Goal: Task Accomplishment & Management: Complete application form

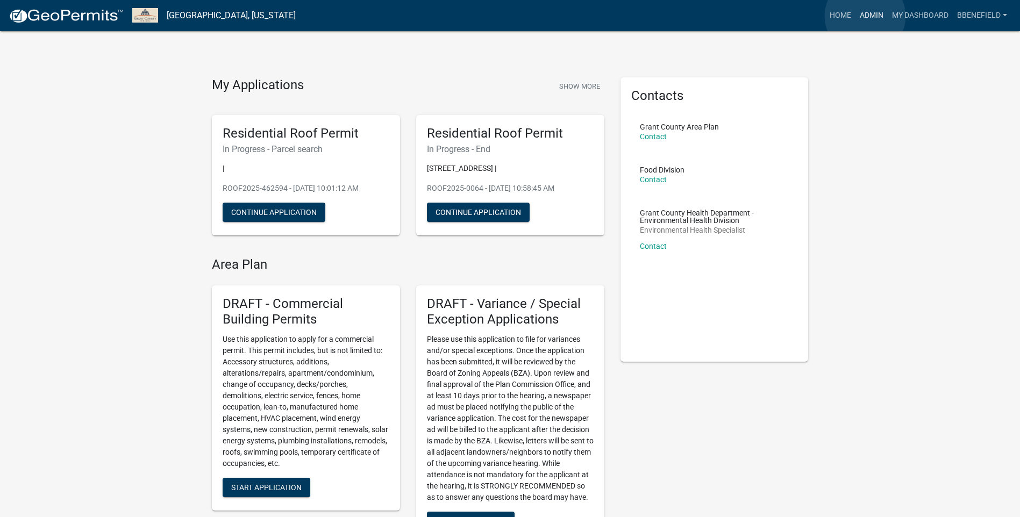
click at [865, 16] on link "Admin" at bounding box center [872, 15] width 32 height 20
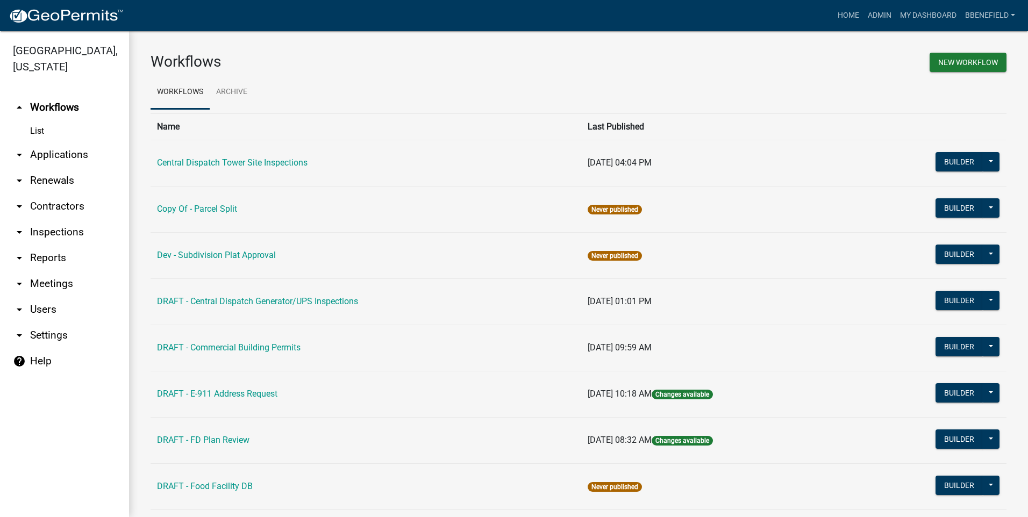
click at [66, 194] on link "arrow_drop_down Contractors" at bounding box center [64, 207] width 129 height 26
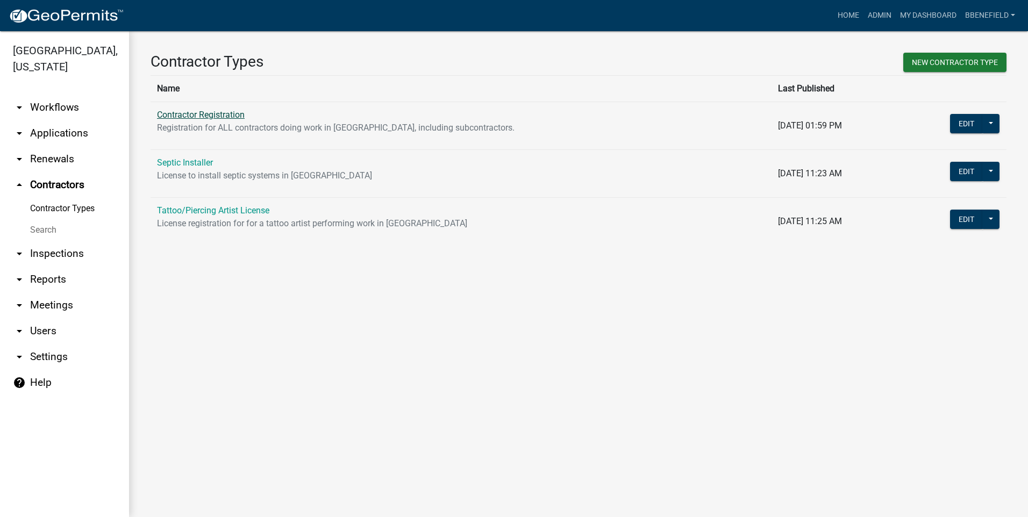
click at [215, 113] on link "Contractor Registration" at bounding box center [201, 115] width 88 height 10
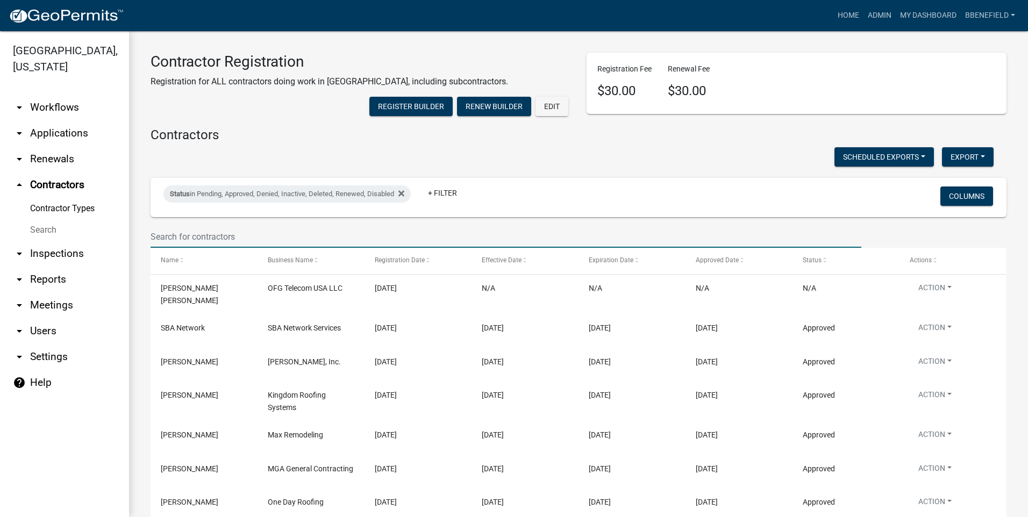
click at [184, 248] on input "text" at bounding box center [506, 237] width 711 height 22
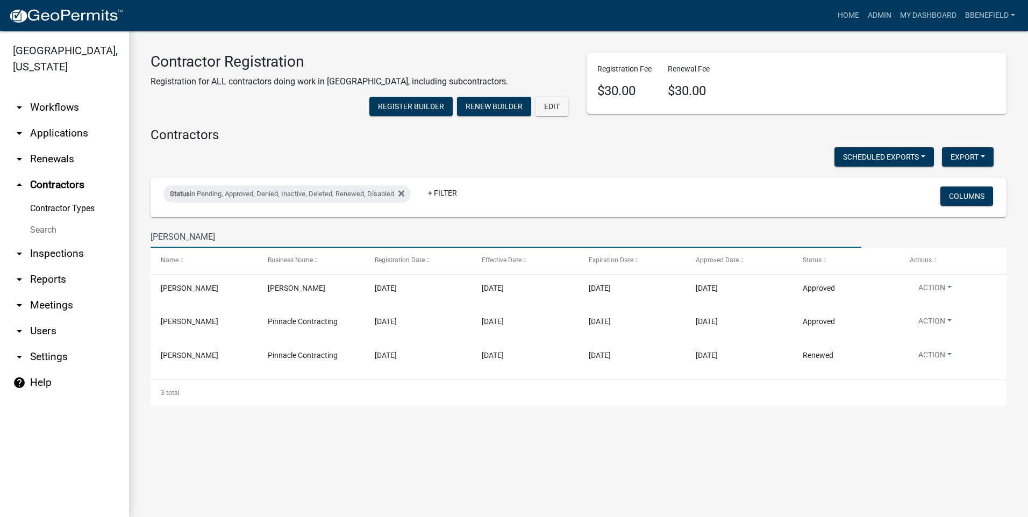
type input "hart"
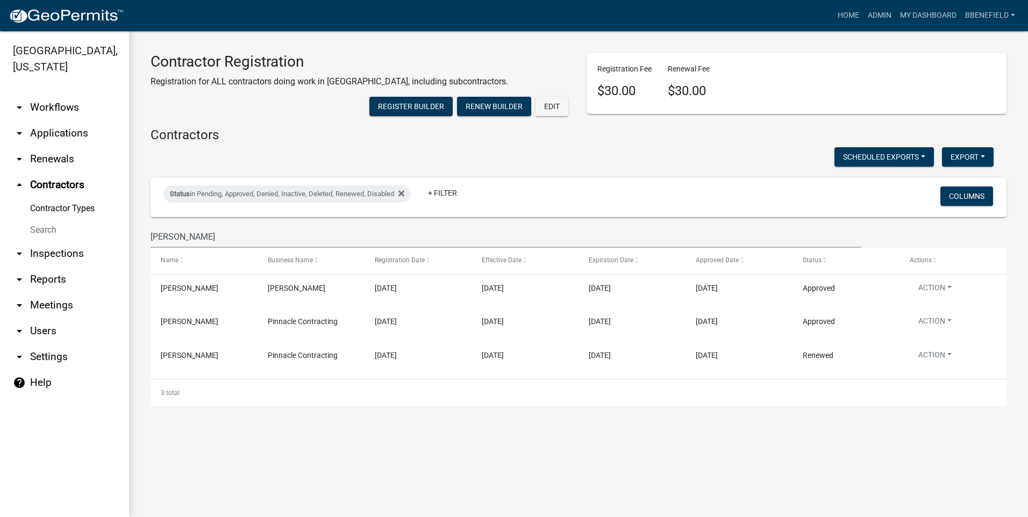
click at [62, 120] on link "arrow_drop_down Applications" at bounding box center [64, 133] width 129 height 26
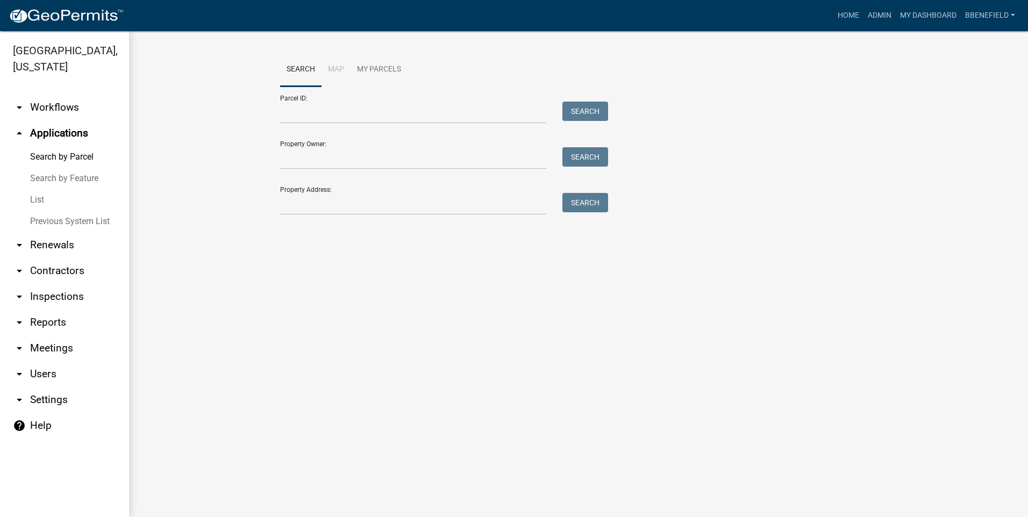
click at [55, 232] on link "arrow_drop_down Renewals" at bounding box center [64, 245] width 129 height 26
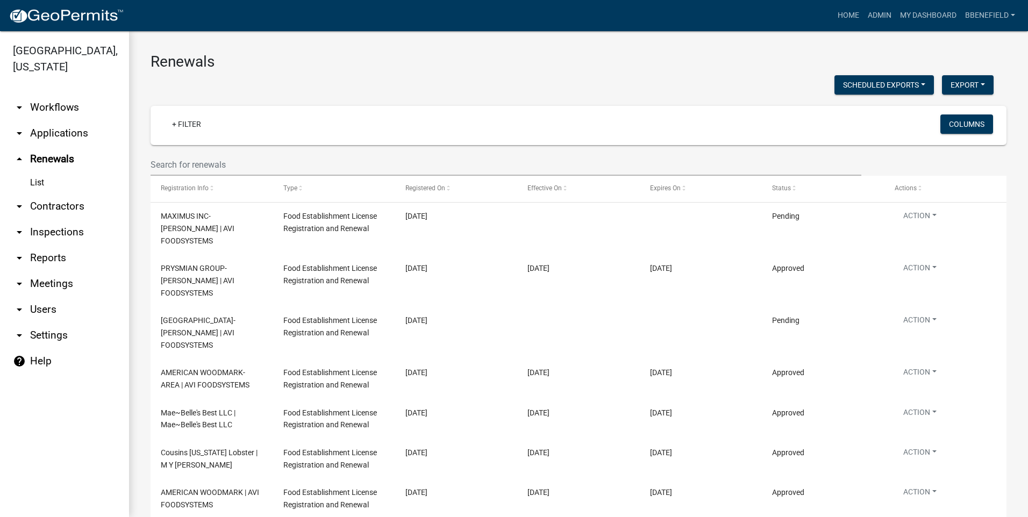
click at [51, 194] on link "arrow_drop_down Contractors" at bounding box center [64, 207] width 129 height 26
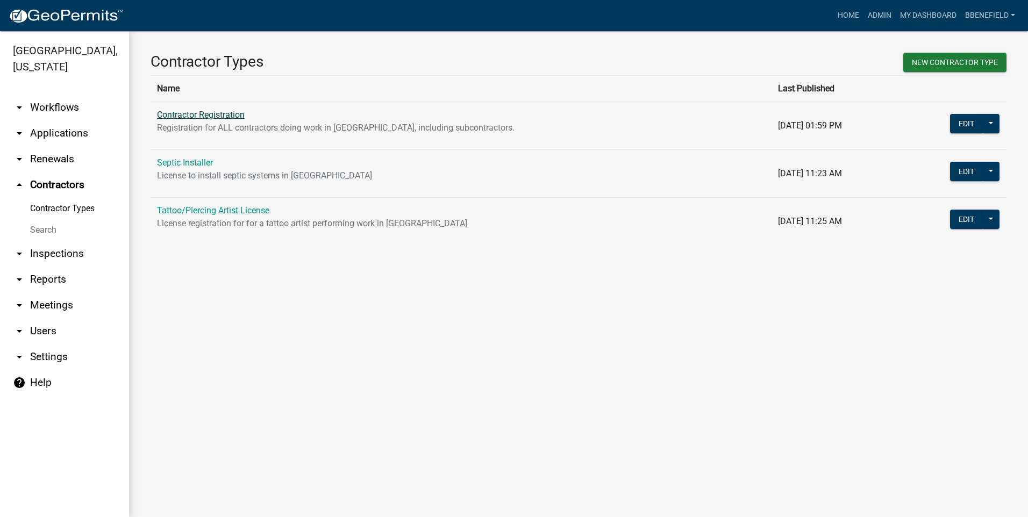
click at [241, 117] on link "Contractor Registration" at bounding box center [201, 115] width 88 height 10
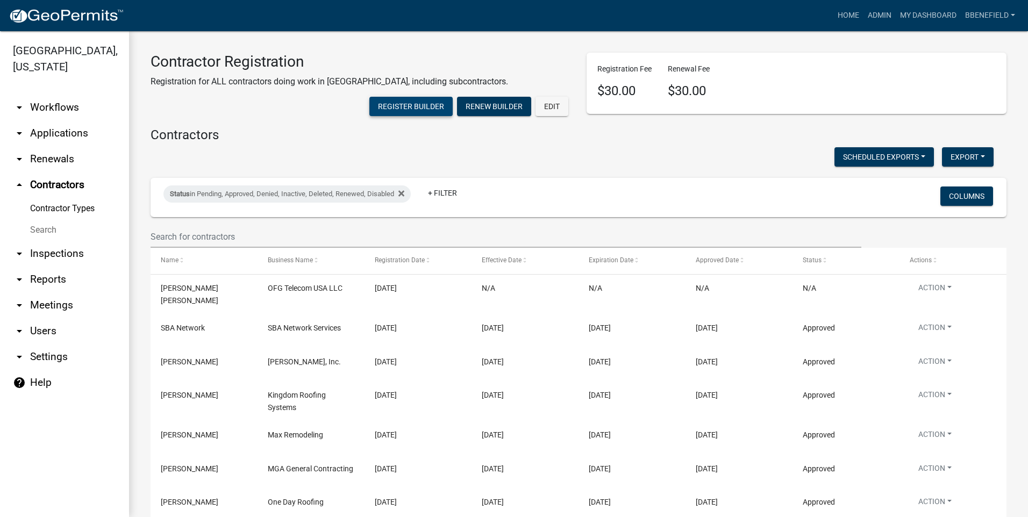
click at [453, 97] on button "Register Builder" at bounding box center [410, 106] width 83 height 19
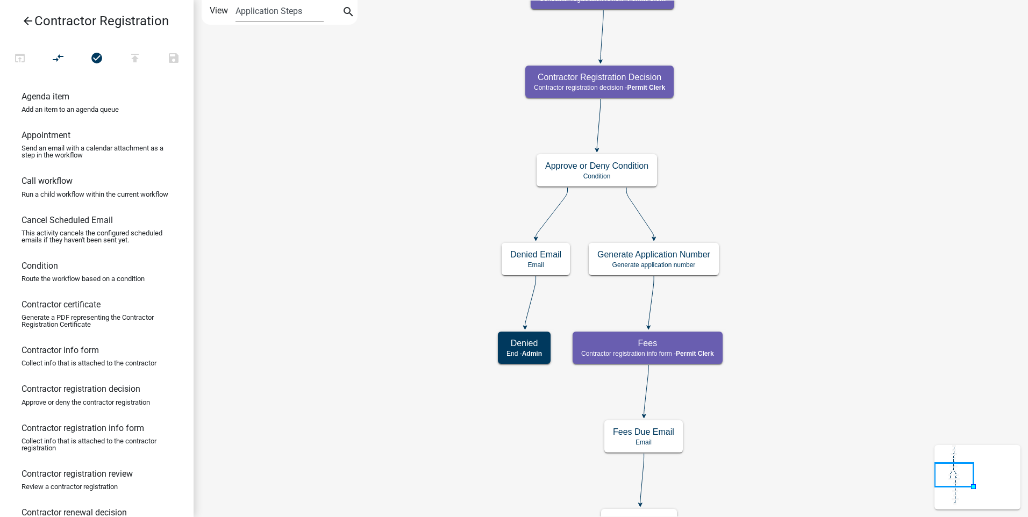
click at [28, 20] on icon "arrow_back" at bounding box center [28, 22] width 13 height 15
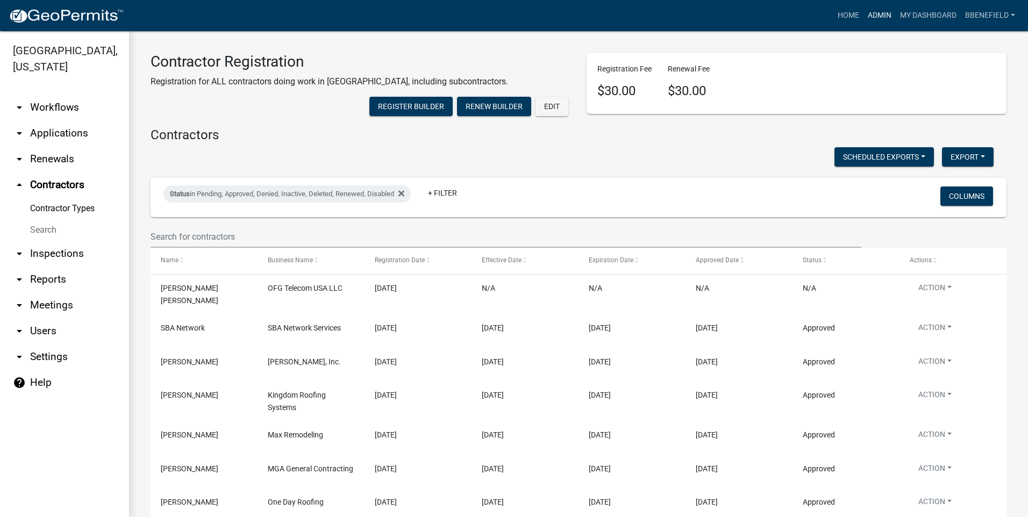
click at [879, 11] on link "Admin" at bounding box center [880, 15] width 32 height 20
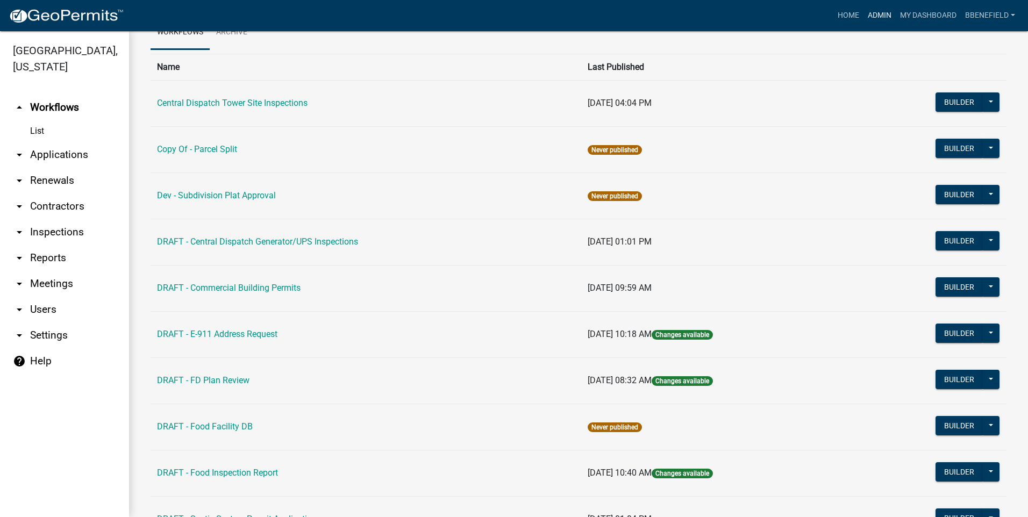
scroll to position [41, 0]
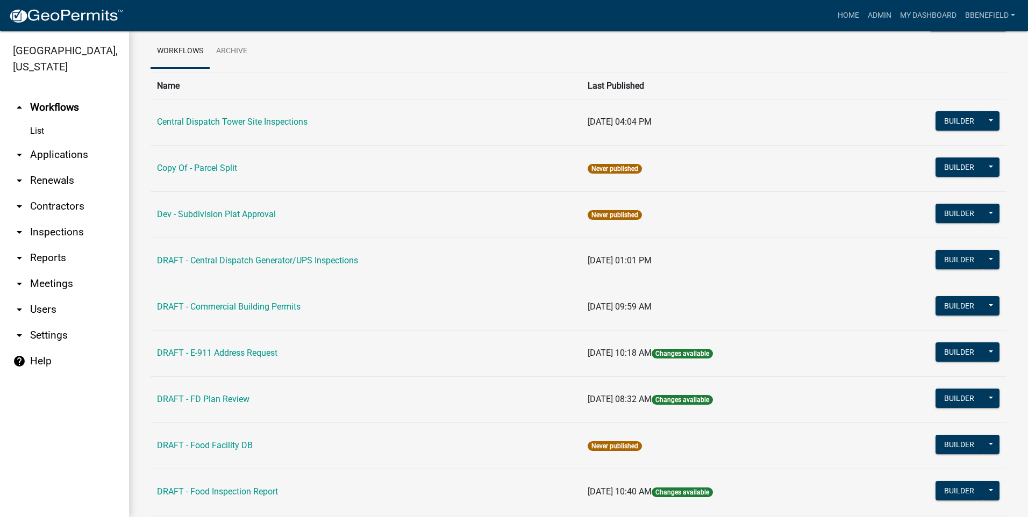
click at [71, 142] on link "arrow_drop_down Applications" at bounding box center [64, 155] width 129 height 26
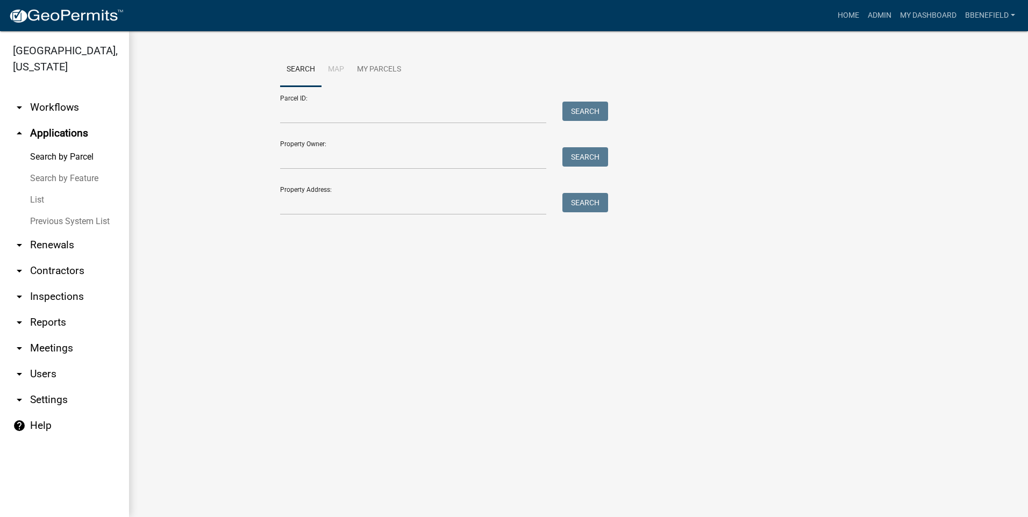
click at [66, 258] on link "arrow_drop_down Contractors" at bounding box center [64, 271] width 129 height 26
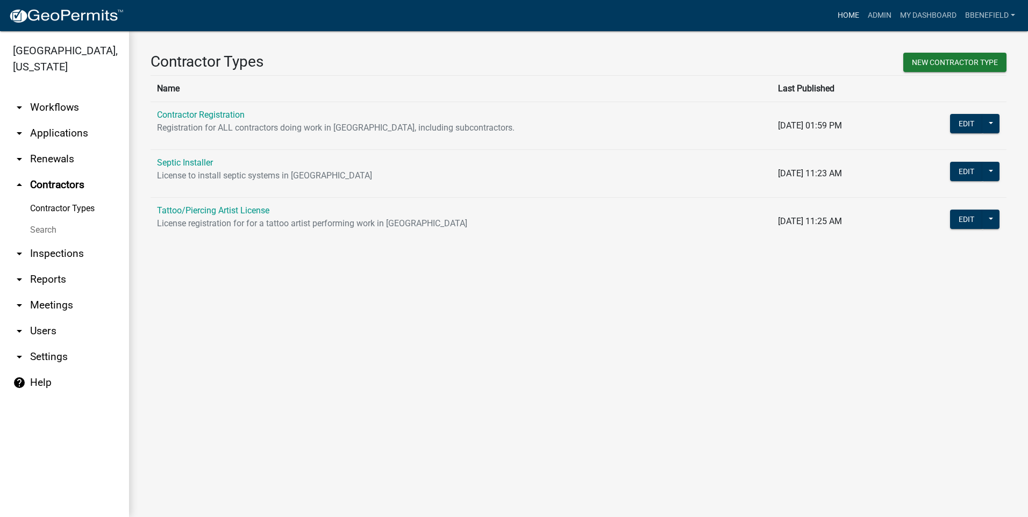
click at [852, 12] on link "Home" at bounding box center [849, 15] width 30 height 20
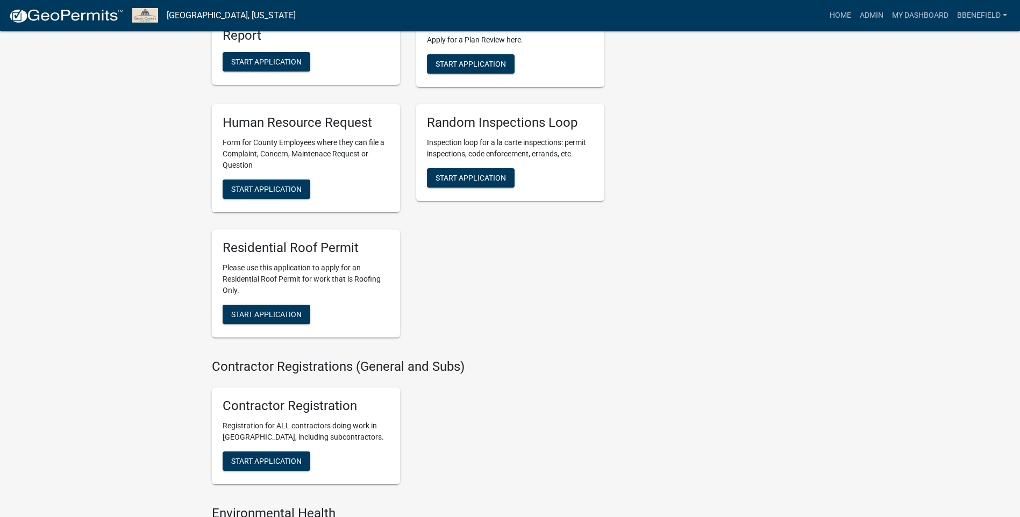
scroll to position [1721, 0]
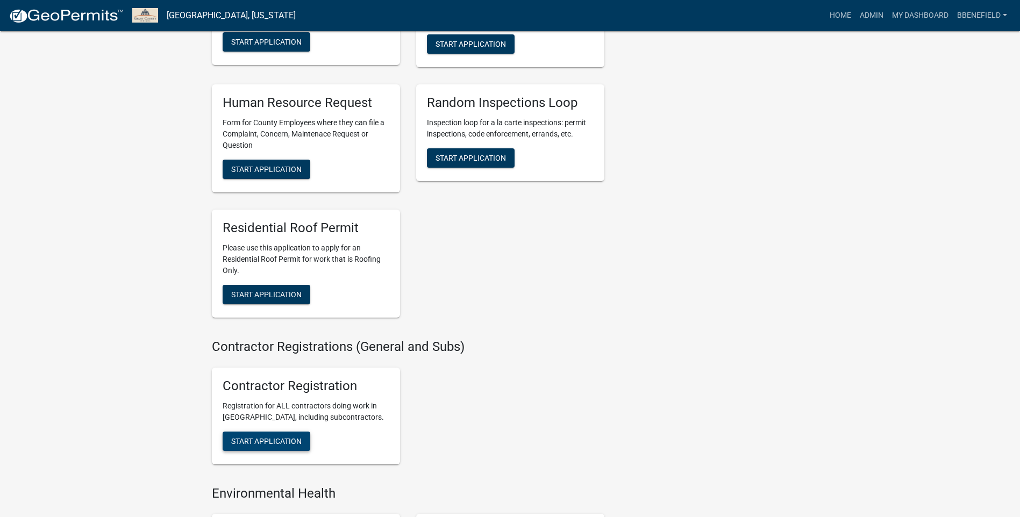
click at [276, 445] on span "Start Application" at bounding box center [266, 441] width 70 height 9
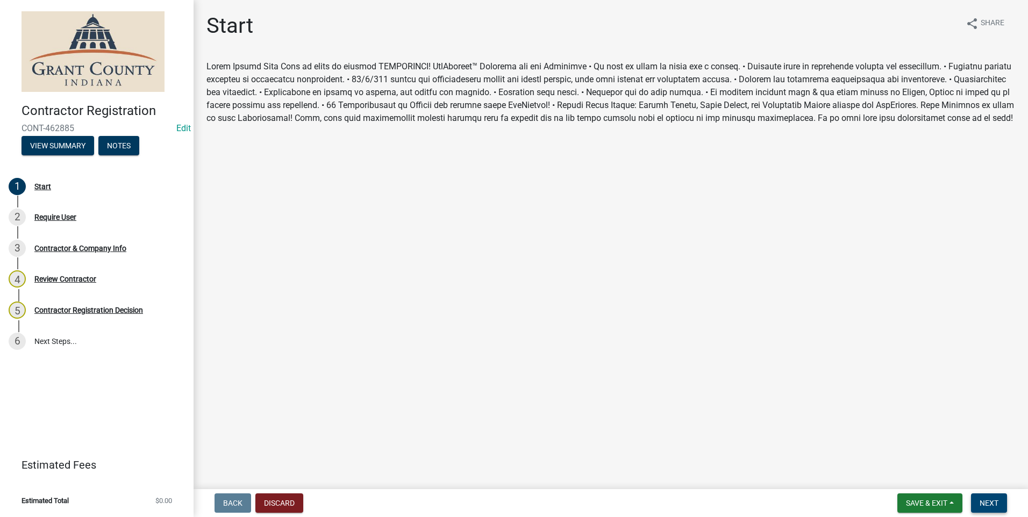
click at [988, 501] on span "Next" at bounding box center [989, 503] width 19 height 9
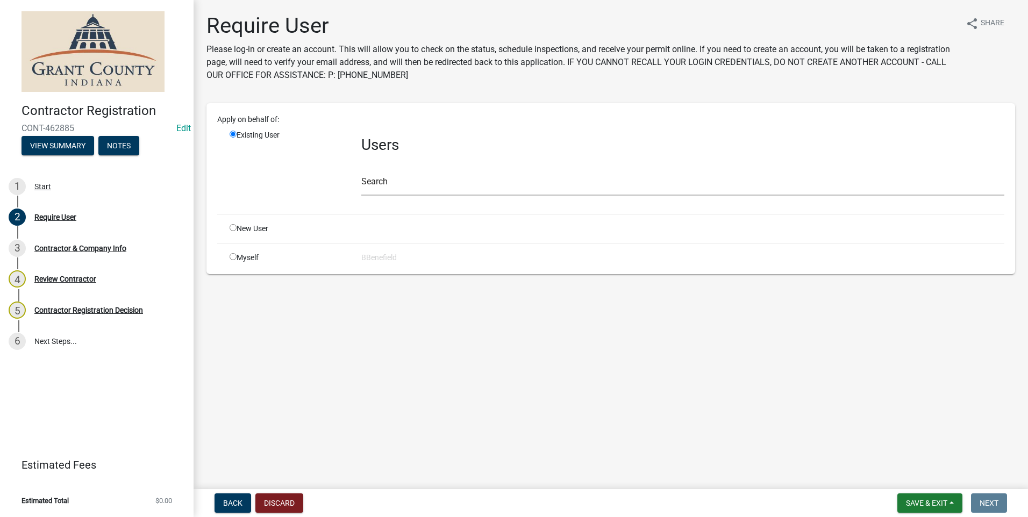
click at [232, 259] on input "radio" at bounding box center [233, 256] width 7 height 7
radio input "true"
radio input "false"
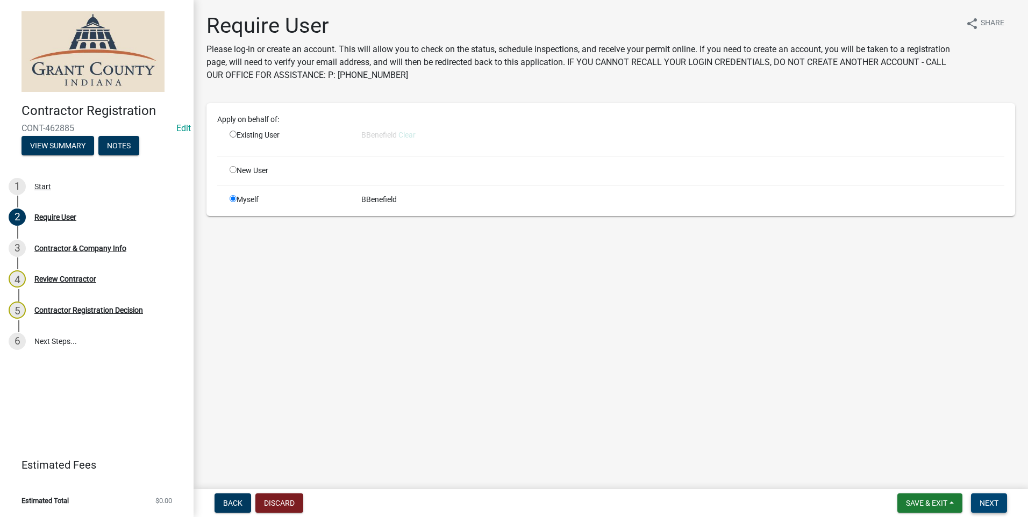
click at [993, 503] on span "Next" at bounding box center [989, 503] width 19 height 9
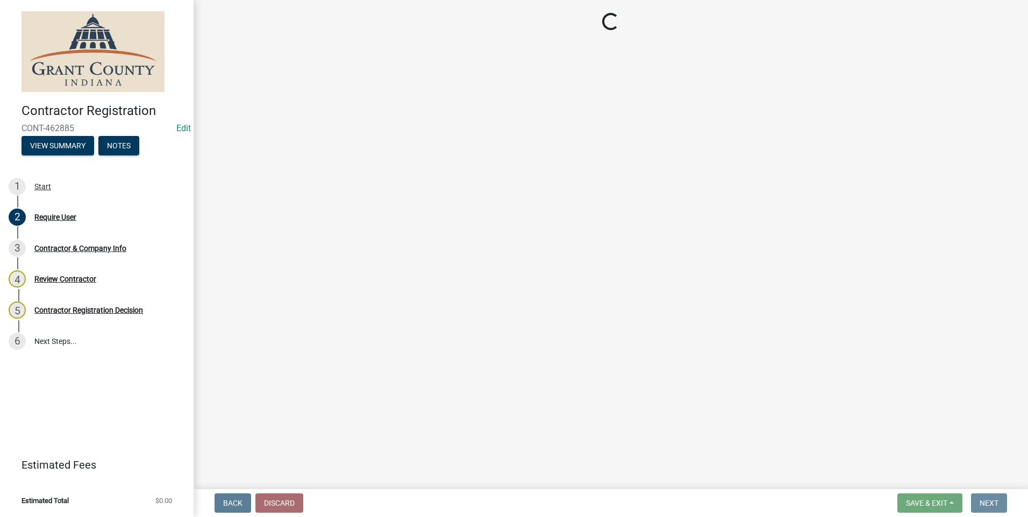
select select "in"
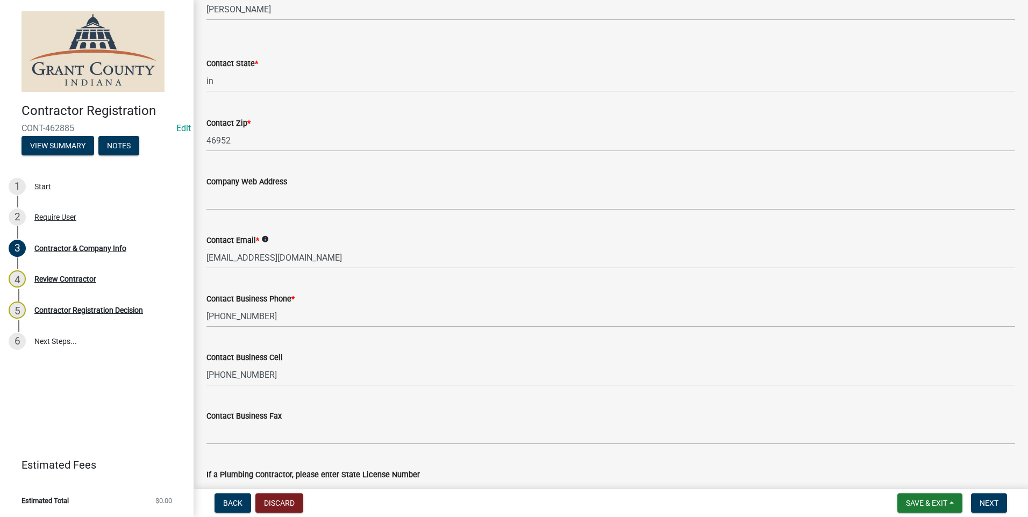
scroll to position [914, 0]
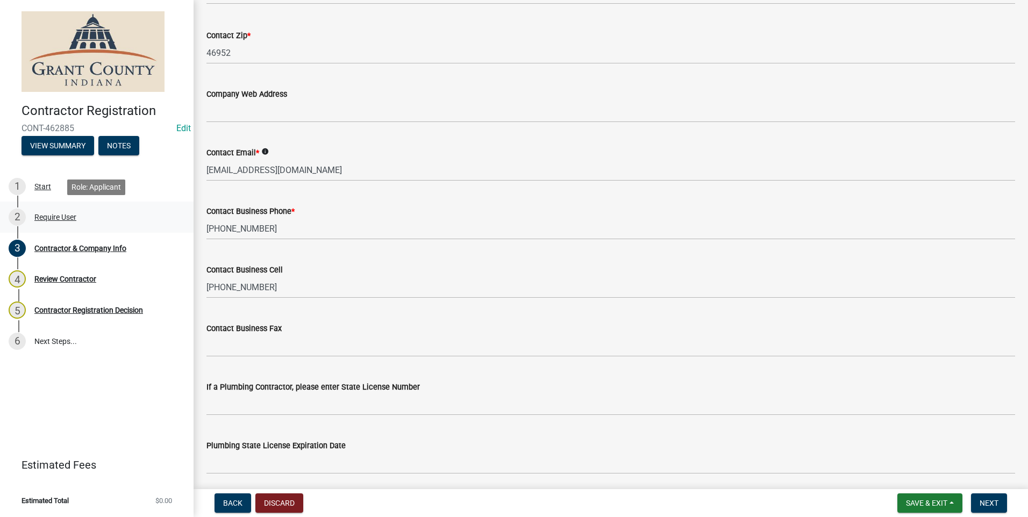
click at [53, 216] on div "Require User" at bounding box center [55, 218] width 42 height 8
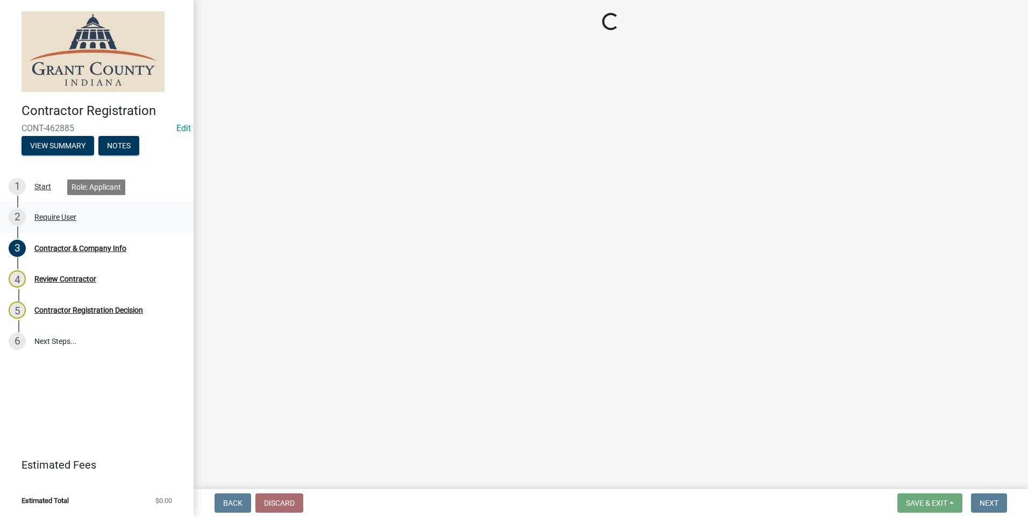
scroll to position [0, 0]
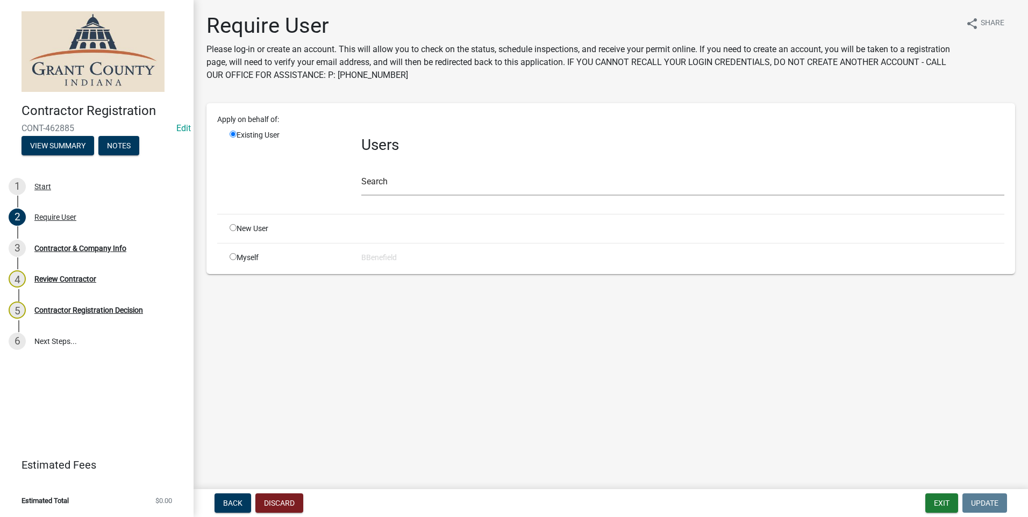
click at [234, 255] on input "radio" at bounding box center [233, 256] width 7 height 7
radio input "true"
radio input "false"
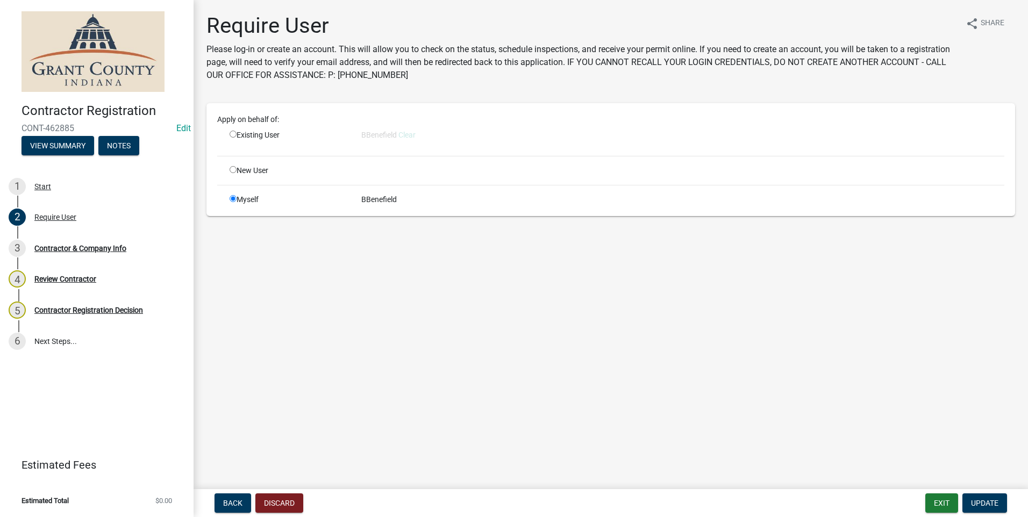
click at [288, 269] on main "Require User Please log-in or create an account. This will allow you to check o…" at bounding box center [611, 242] width 835 height 485
click at [103, 248] on div "Contractor & Company Info" at bounding box center [80, 249] width 92 height 8
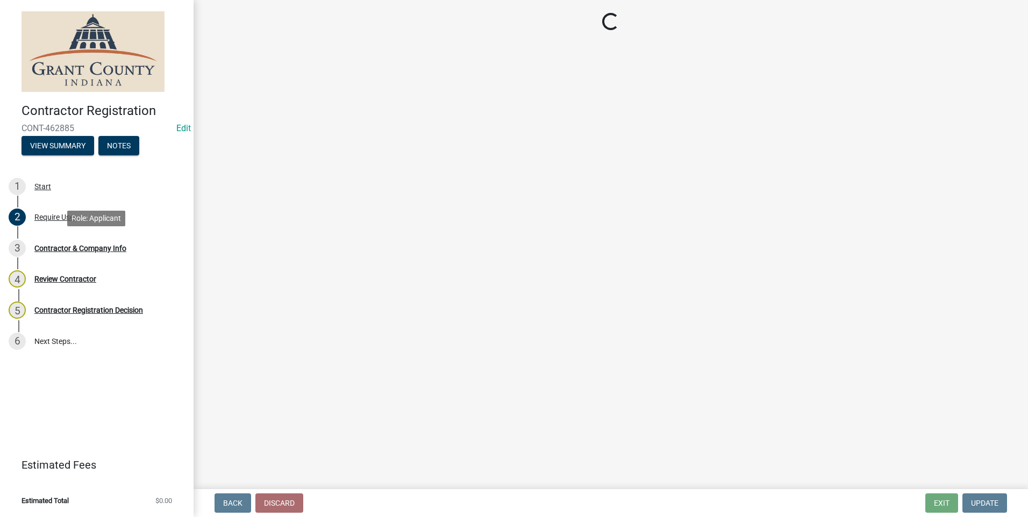
select select "in"
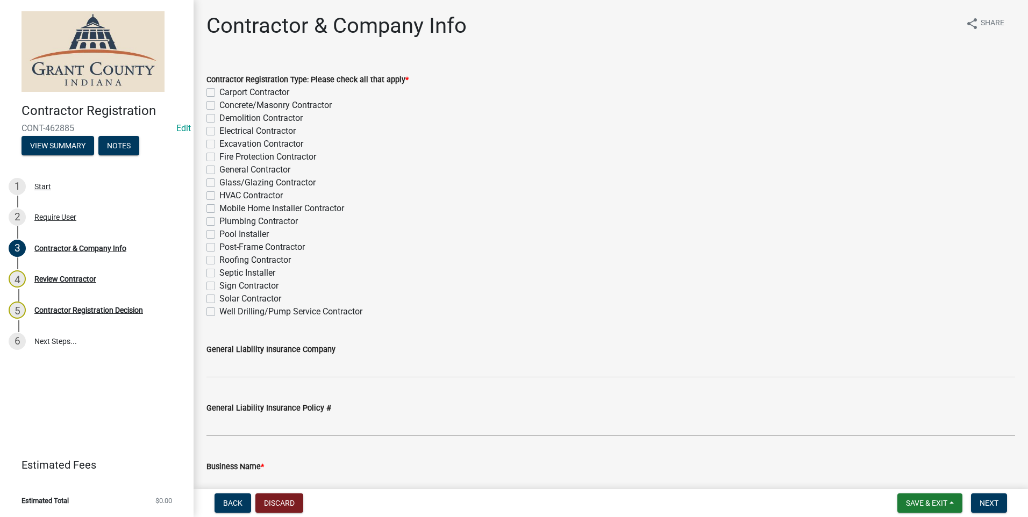
click at [219, 169] on label "General Contractor" at bounding box center [254, 169] width 71 height 13
click at [219, 169] on input "General Contractor" at bounding box center [222, 166] width 7 height 7
checkbox input "true"
checkbox input "false"
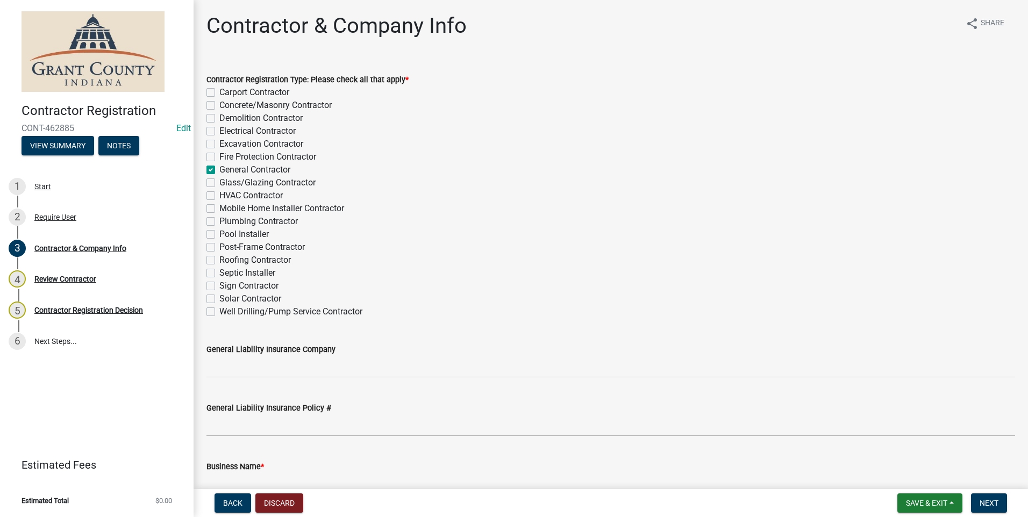
checkbox input "false"
checkbox input "true"
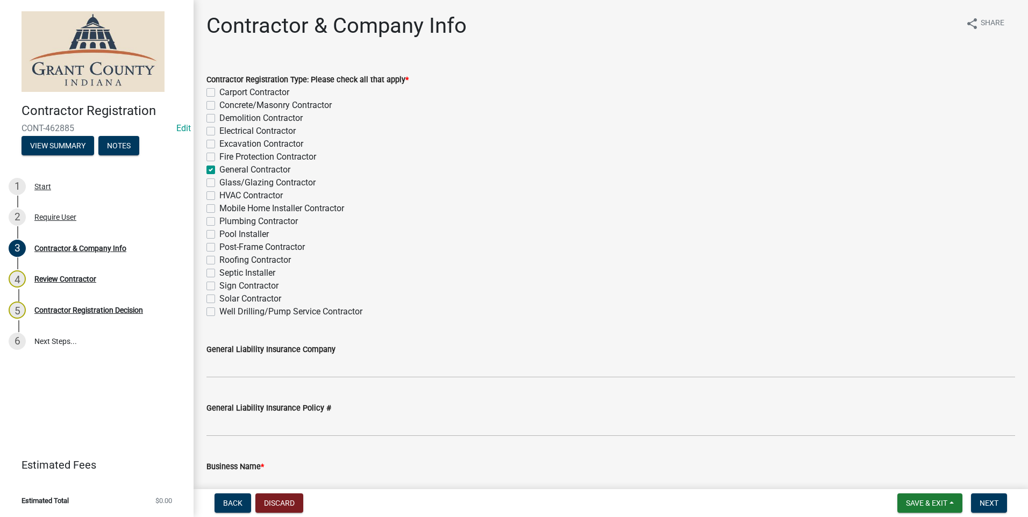
checkbox input "false"
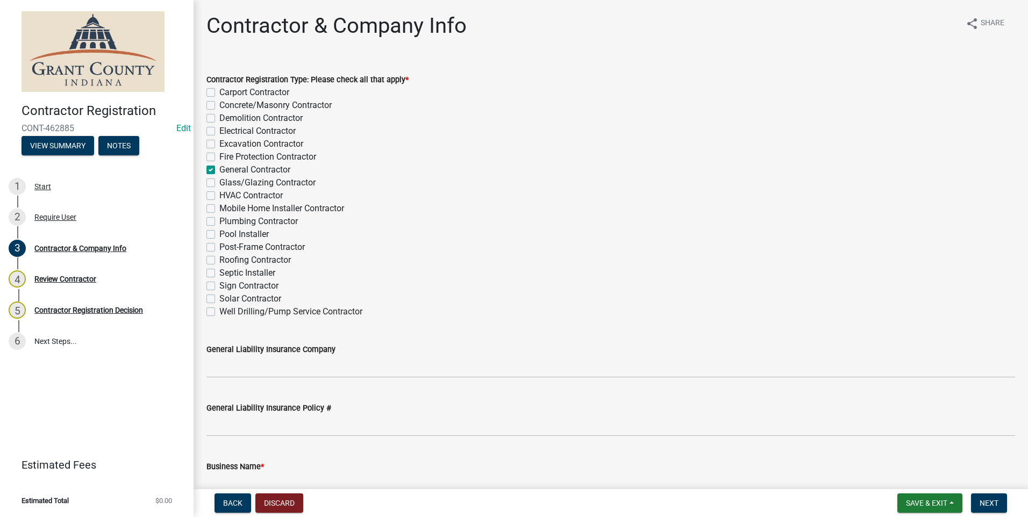
checkbox input "false"
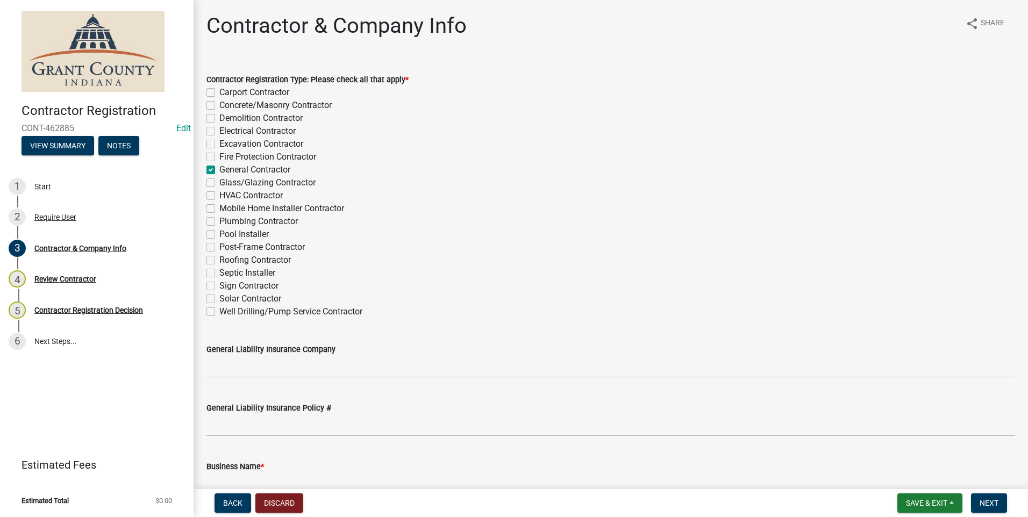
checkbox input "false"
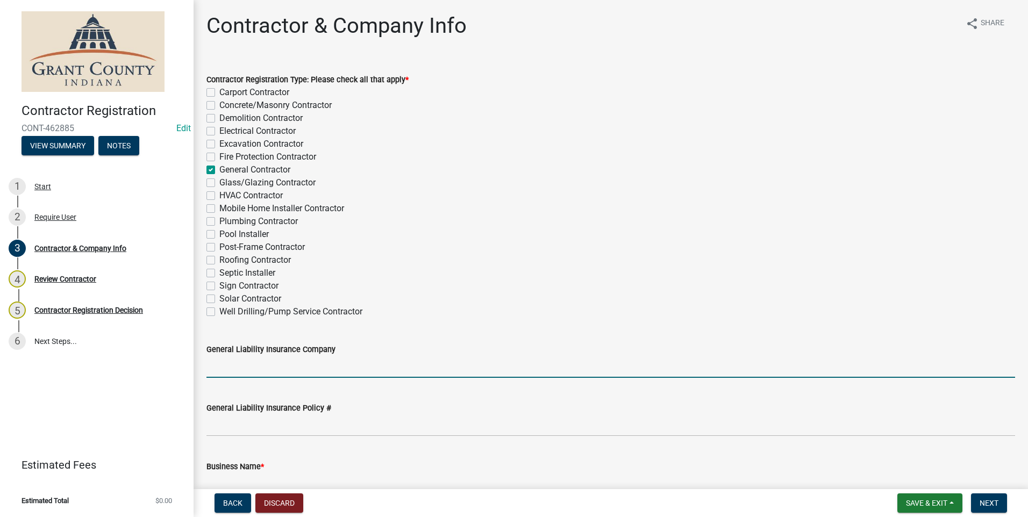
click at [233, 366] on input "General Liability Insurance Company" at bounding box center [611, 367] width 809 height 22
type input "Acord"
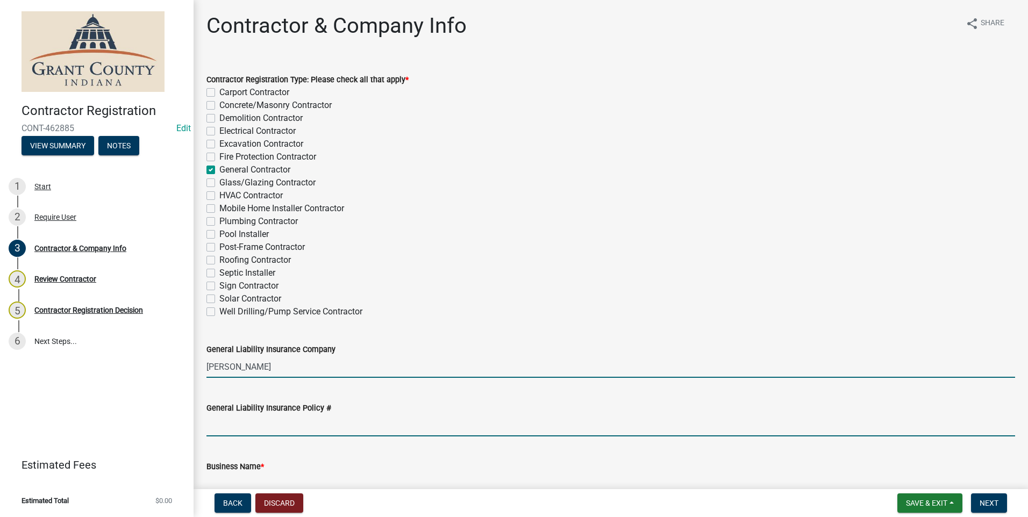
click at [226, 428] on input "General Liability Insurance Policy #" at bounding box center [611, 426] width 809 height 22
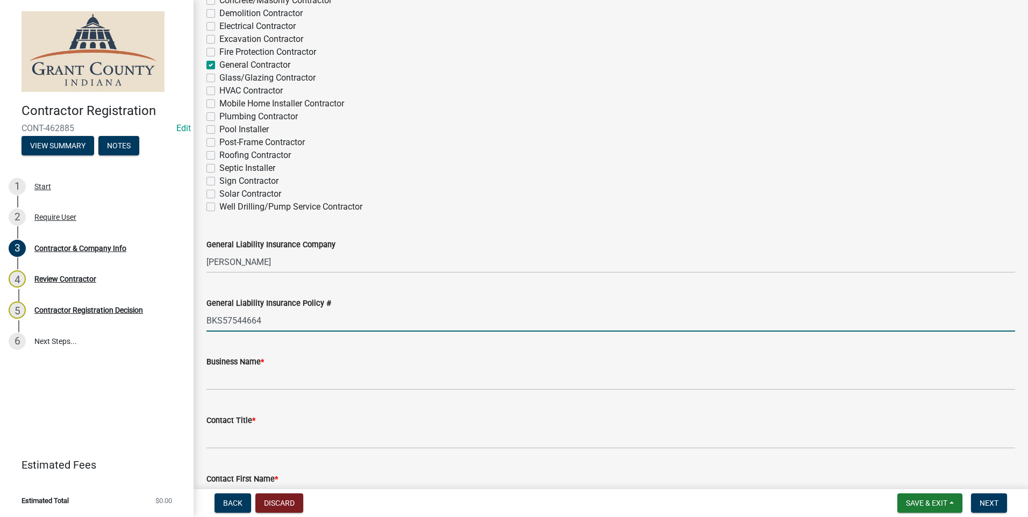
scroll to position [108, 0]
type input "BKS57544664"
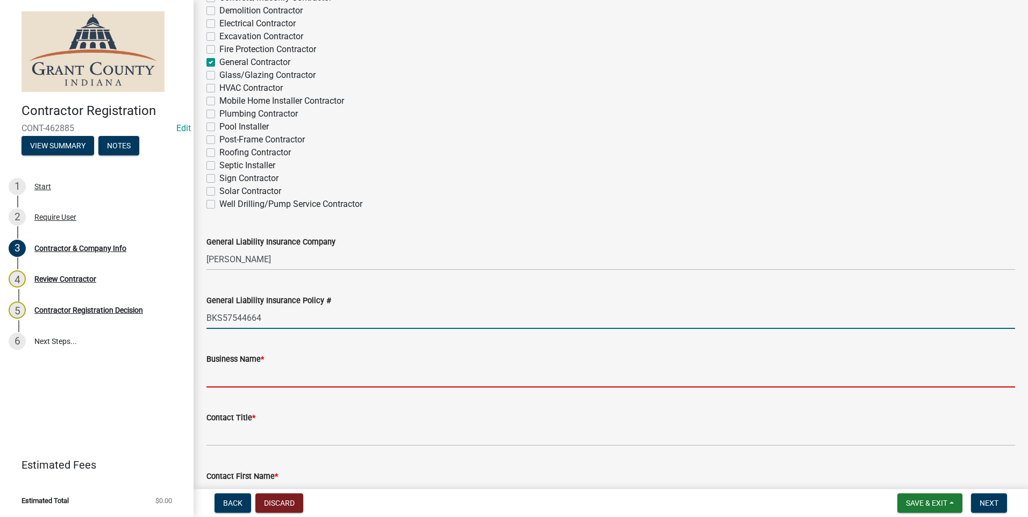
click at [217, 376] on input "Business Name *" at bounding box center [611, 377] width 809 height 22
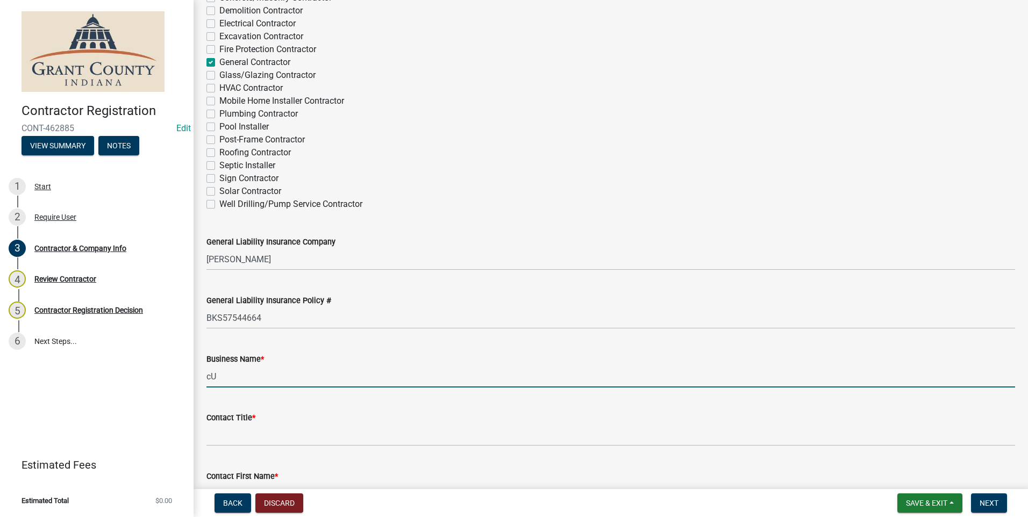
type input "c"
type input "Custom Building & Designing"
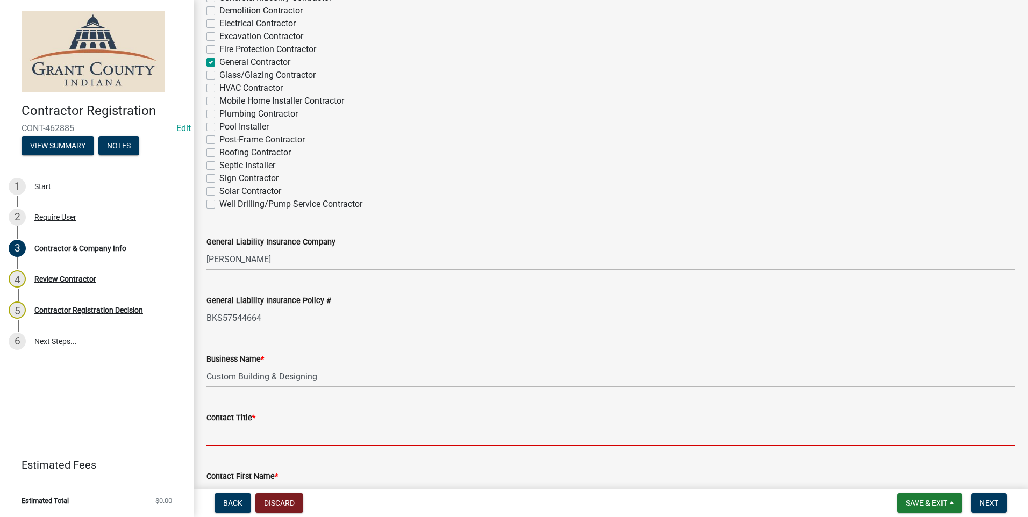
click at [231, 434] on input "Contact Title *" at bounding box center [611, 435] width 809 height 22
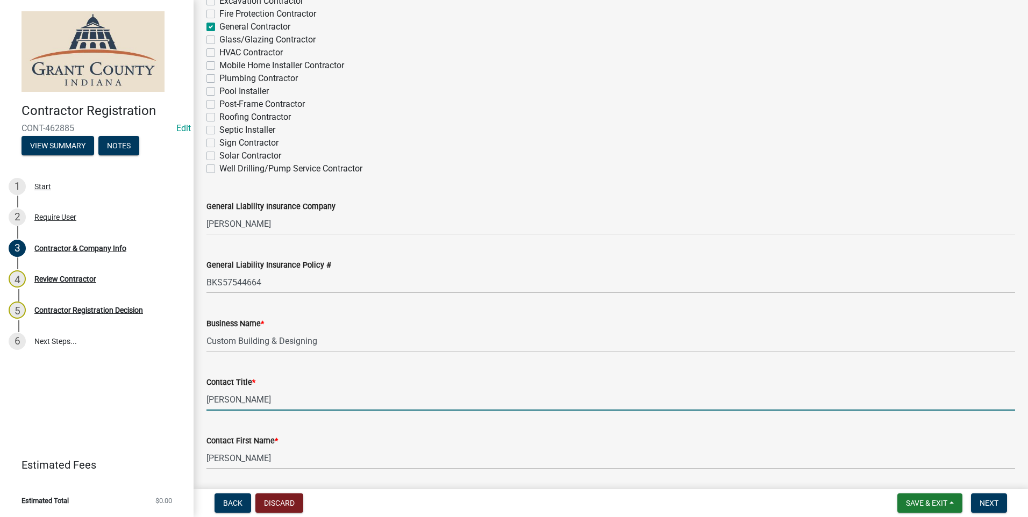
scroll to position [161, 0]
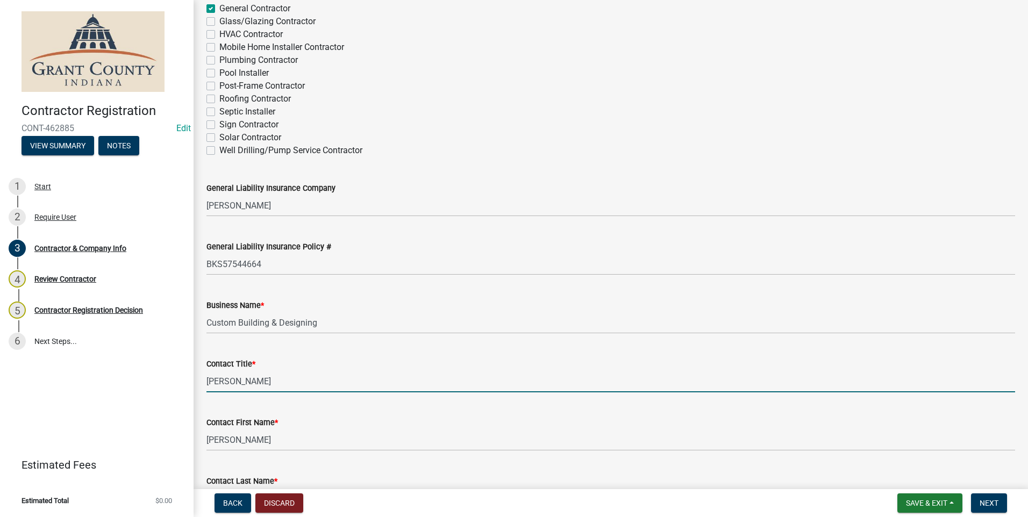
drag, startPoint x: 241, startPoint y: 381, endPoint x: 195, endPoint y: 386, distance: 46.5
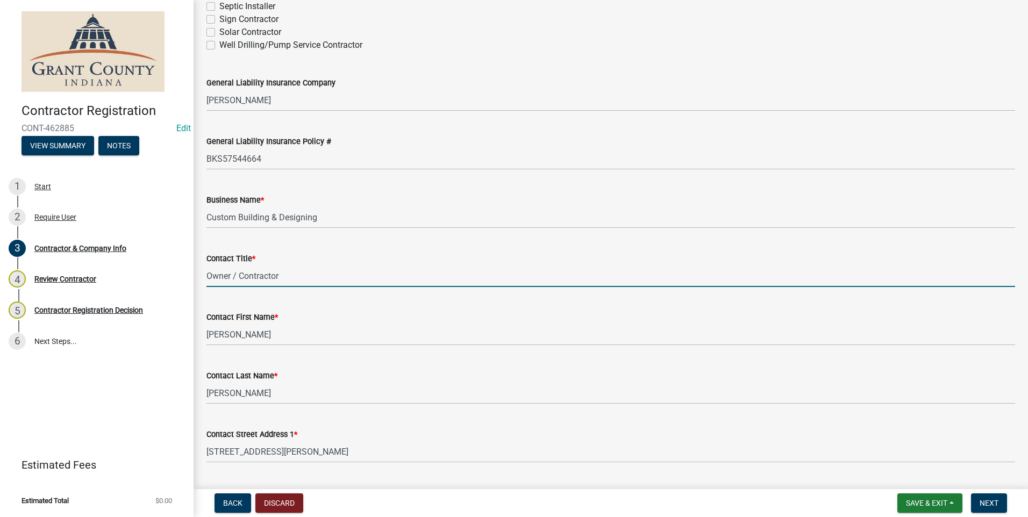
scroll to position [269, 0]
type input "Owner / Contractor"
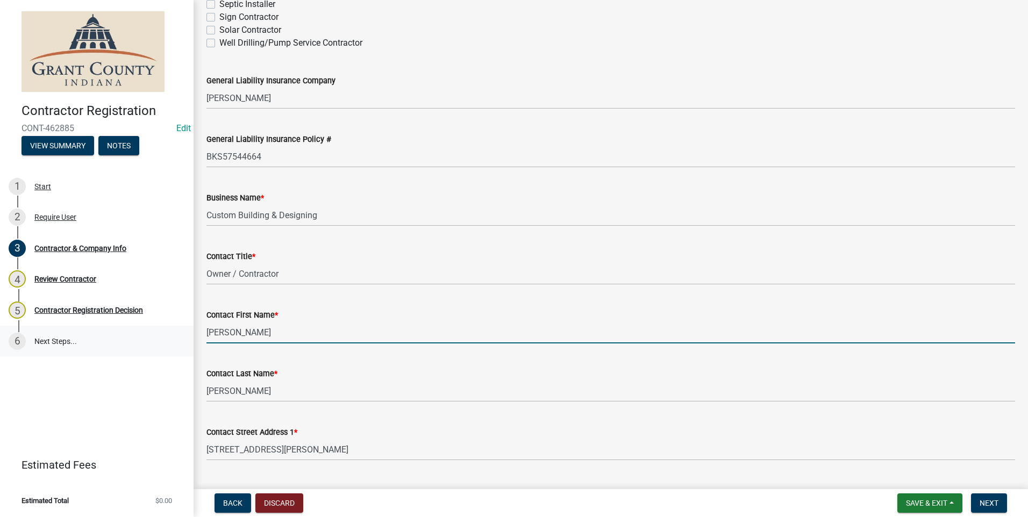
drag, startPoint x: 239, startPoint y: 332, endPoint x: 188, endPoint y: 341, distance: 52.3
click at [188, 341] on div "Contractor Registration CONT-462885 Edit View Summary Notes 1 Start 2 Require U…" at bounding box center [514, 258] width 1028 height 517
type input "Roger"
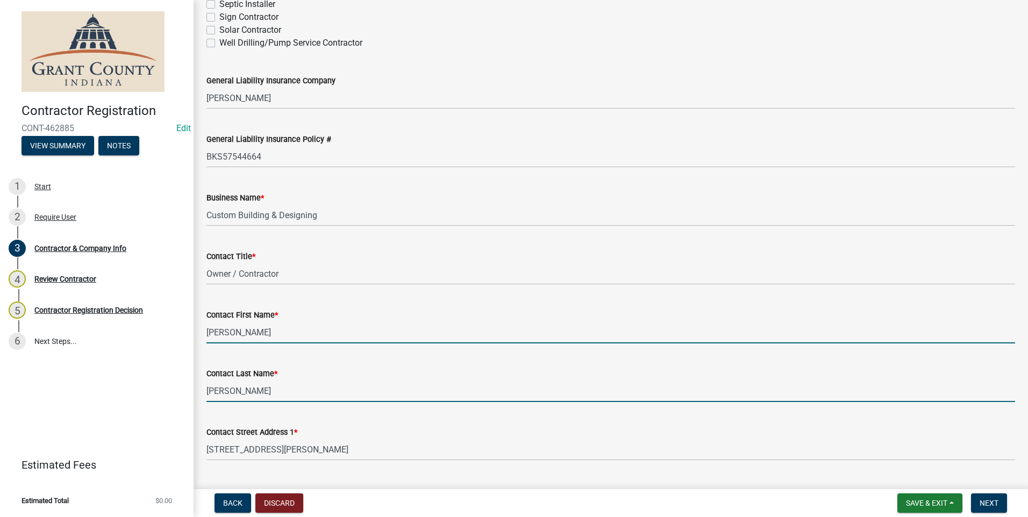
click at [225, 395] on input "Benefield" at bounding box center [611, 391] width 809 height 22
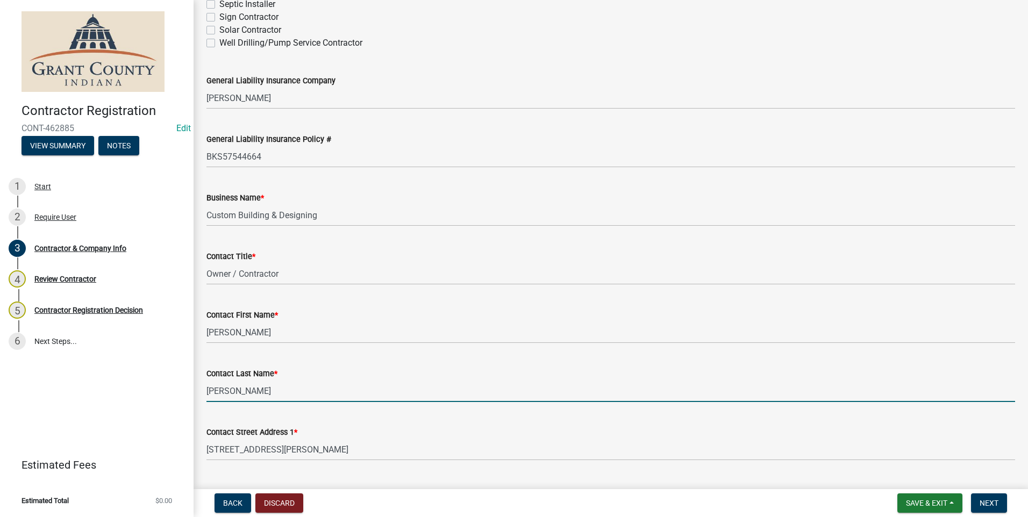
click at [225, 395] on input "Benefield" at bounding box center [611, 391] width 809 height 22
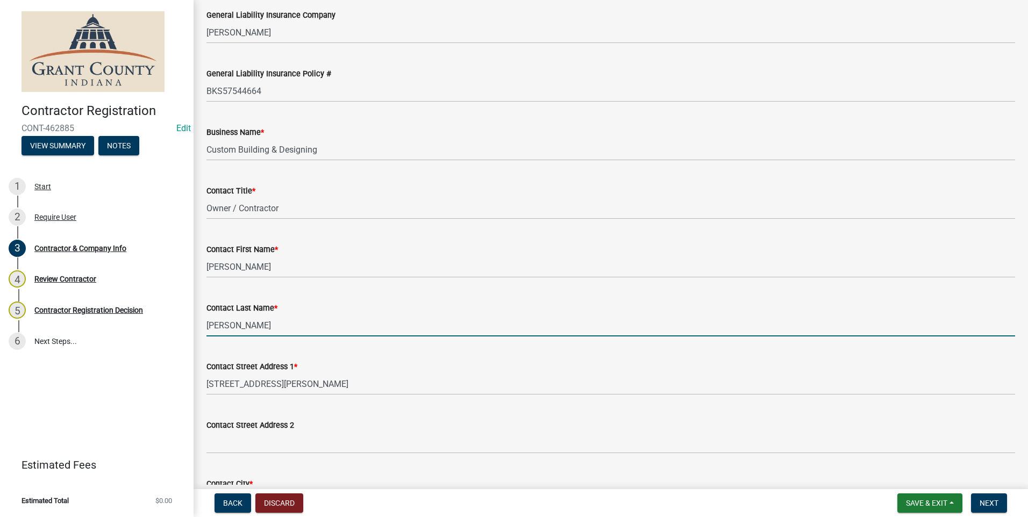
scroll to position [430, 0]
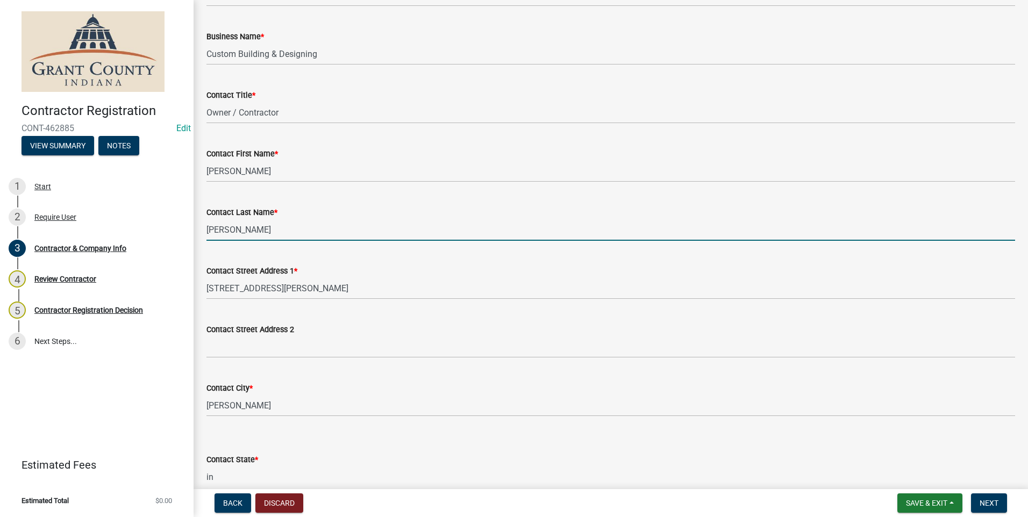
type input "Hart"
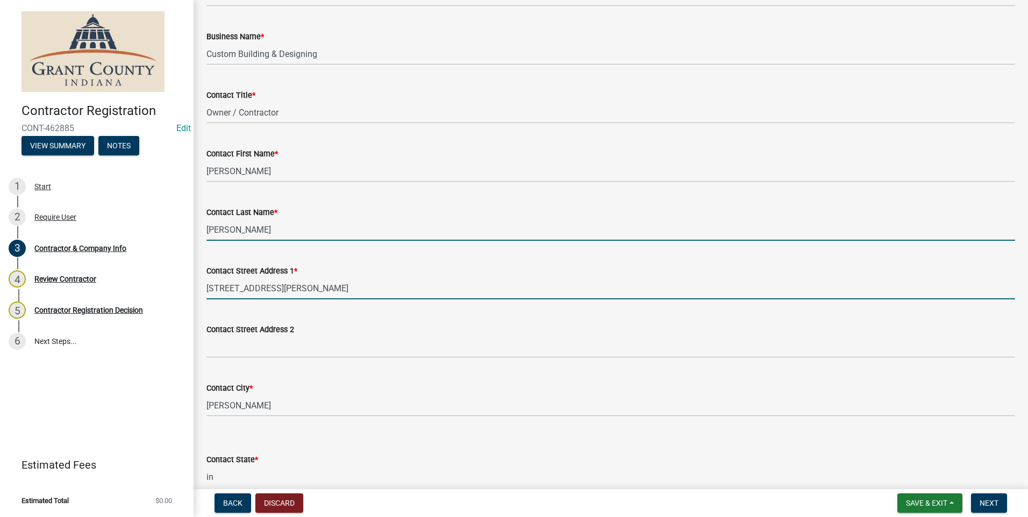
click at [252, 287] on input "401 S Adams St." at bounding box center [611, 288] width 809 height 22
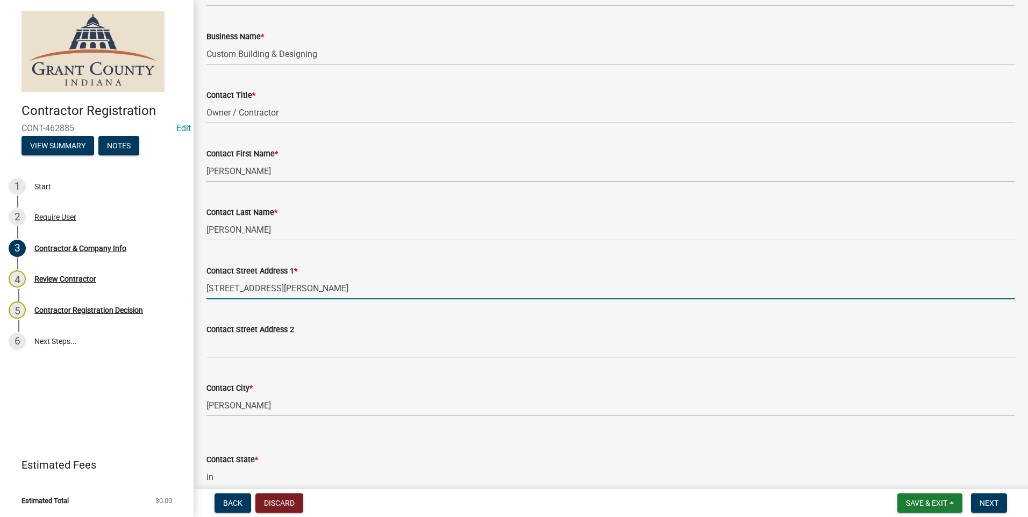
click at [252, 287] on input "401 S Adams St." at bounding box center [611, 288] width 809 height 22
drag, startPoint x: 267, startPoint y: 290, endPoint x: 212, endPoint y: 295, distance: 55.6
click at [209, 295] on input "401 S Adams St." at bounding box center [611, 288] width 809 height 22
drag, startPoint x: 273, startPoint y: 283, endPoint x: 205, endPoint y: 296, distance: 68.9
click at [205, 296] on div "Contact Street Address 1 * 401 S Adams St." at bounding box center [610, 275] width 825 height 50
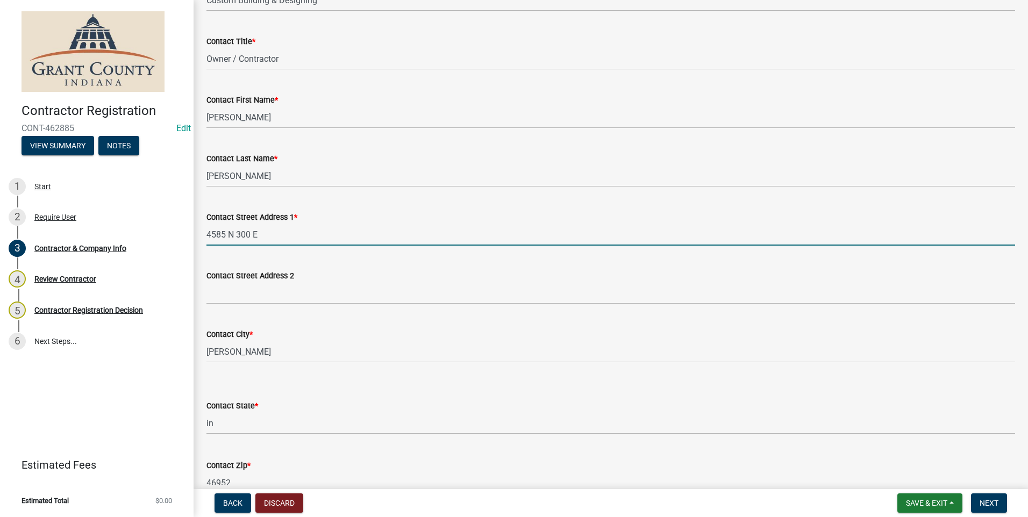
scroll to position [538, 0]
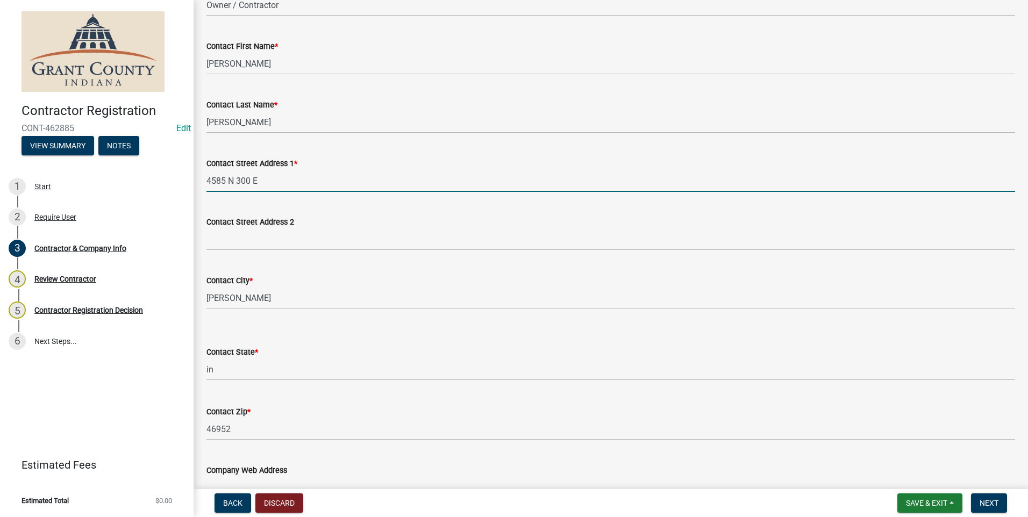
type input "4585 N 300 E"
click at [220, 371] on select "Select Item... Alabama Alaska Arizona Arkansas California Colorado Connecticut …" at bounding box center [611, 370] width 809 height 22
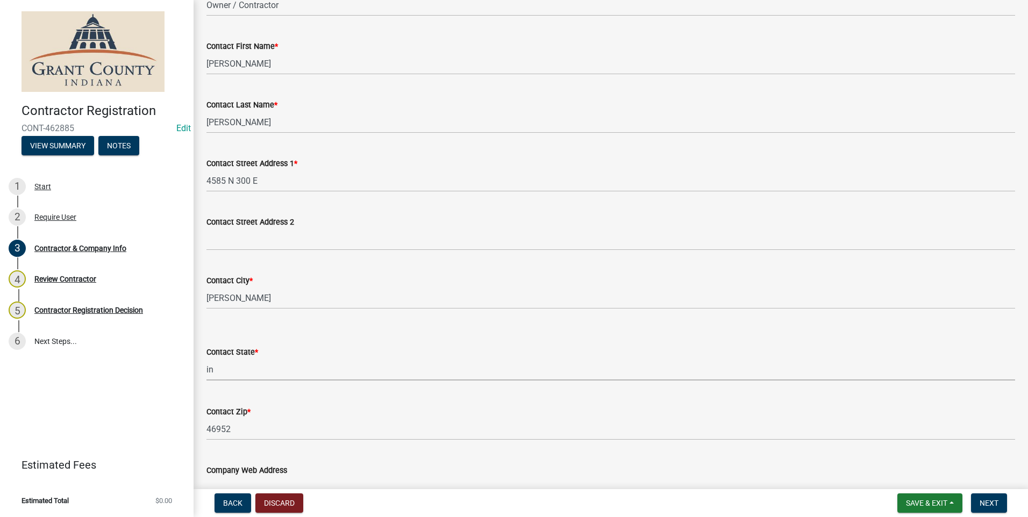
drag, startPoint x: 219, startPoint y: 366, endPoint x: 208, endPoint y: 368, distance: 11.0
click at [208, 368] on select "Select Item... Alabama Alaska Arizona Arkansas California Colorado Connecticut …" at bounding box center [611, 370] width 809 height 22
click at [209, 370] on select "Select Item... Alabama Alaska Arizona Arkansas California Colorado Connecticut …" at bounding box center [611, 370] width 809 height 22
click at [217, 371] on select "Select Item... Alabama Alaska Arizona Arkansas California Colorado Connecticut …" at bounding box center [611, 370] width 809 height 22
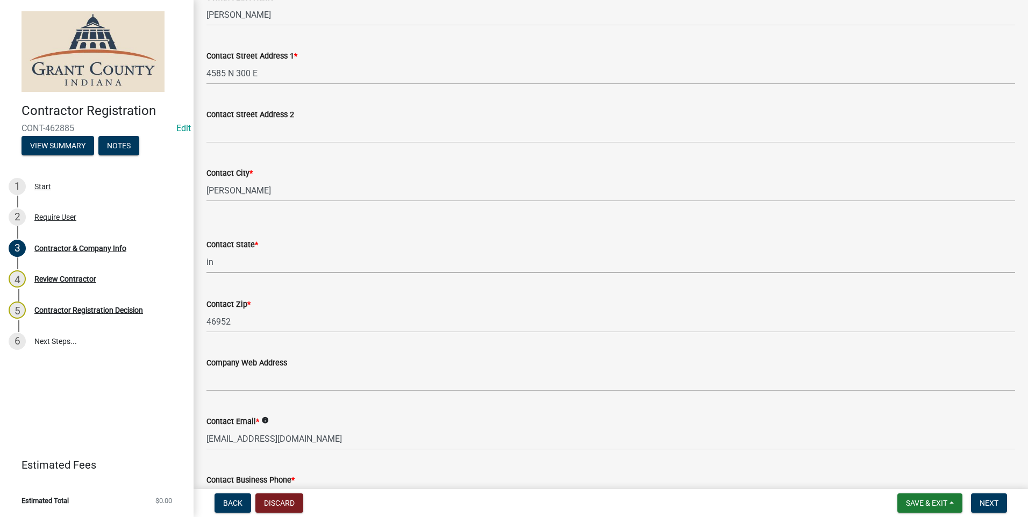
scroll to position [699, 0]
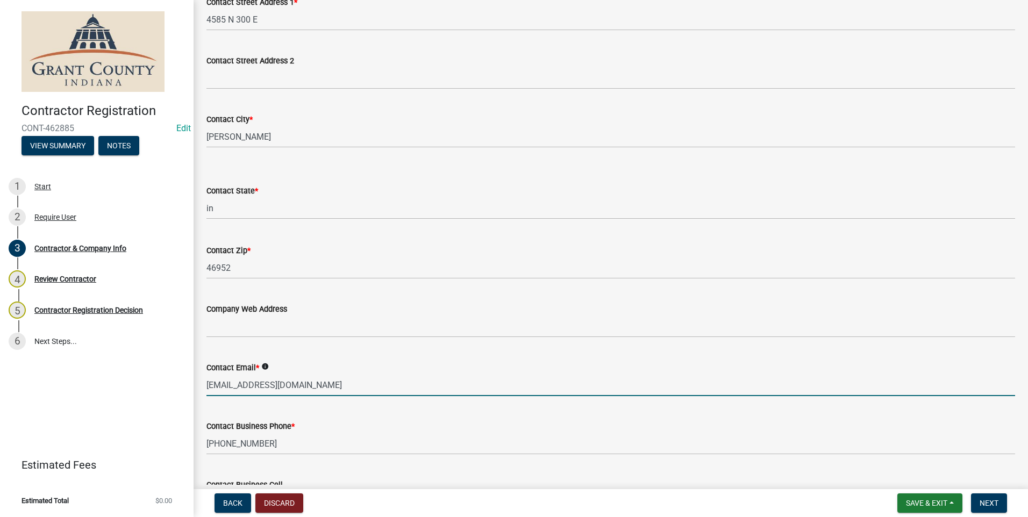
drag, startPoint x: 329, startPoint y: 385, endPoint x: 187, endPoint y: 409, distance: 143.5
click at [189, 407] on div "Contractor Registration CONT-462885 Edit View Summary Notes 1 Start 2 Require U…" at bounding box center [514, 258] width 1028 height 517
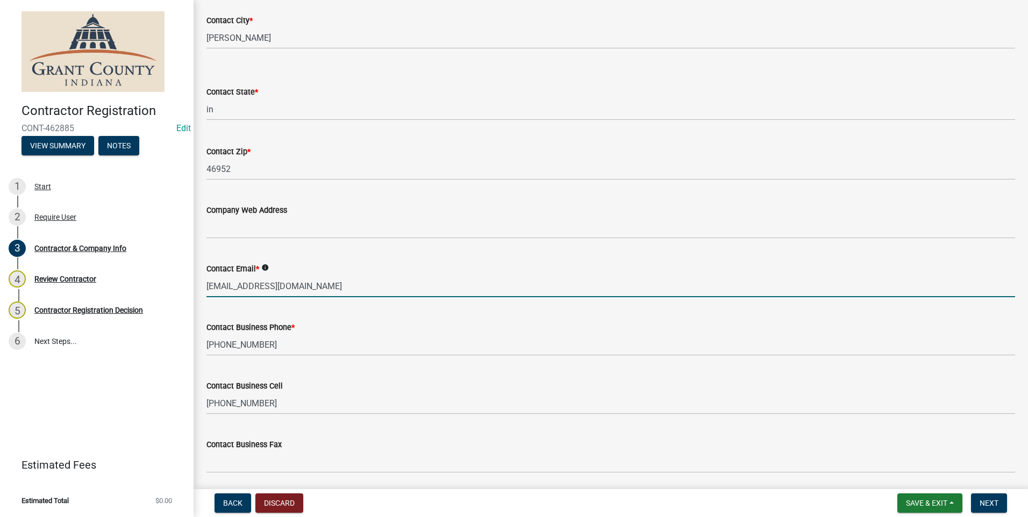
scroll to position [807, 0]
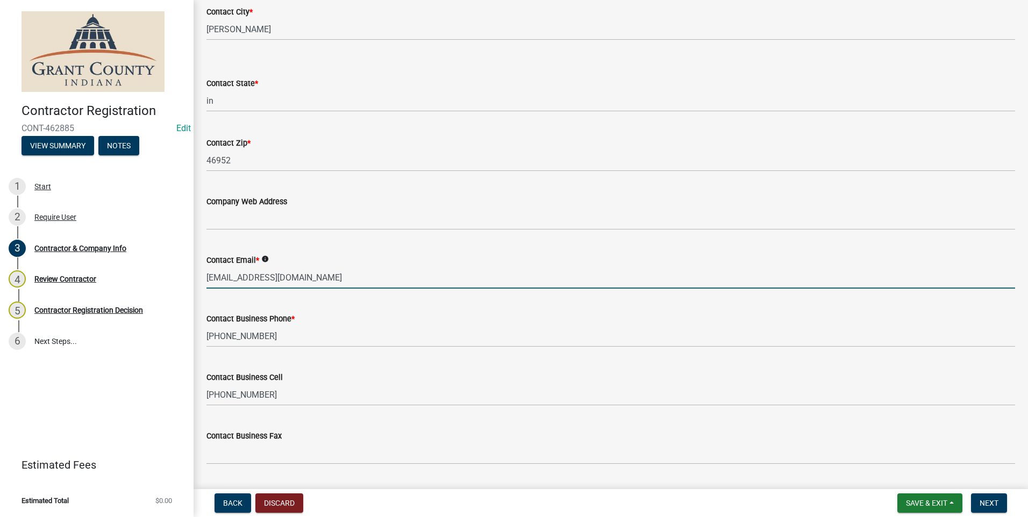
type input "rogerdhart@gmail.com"
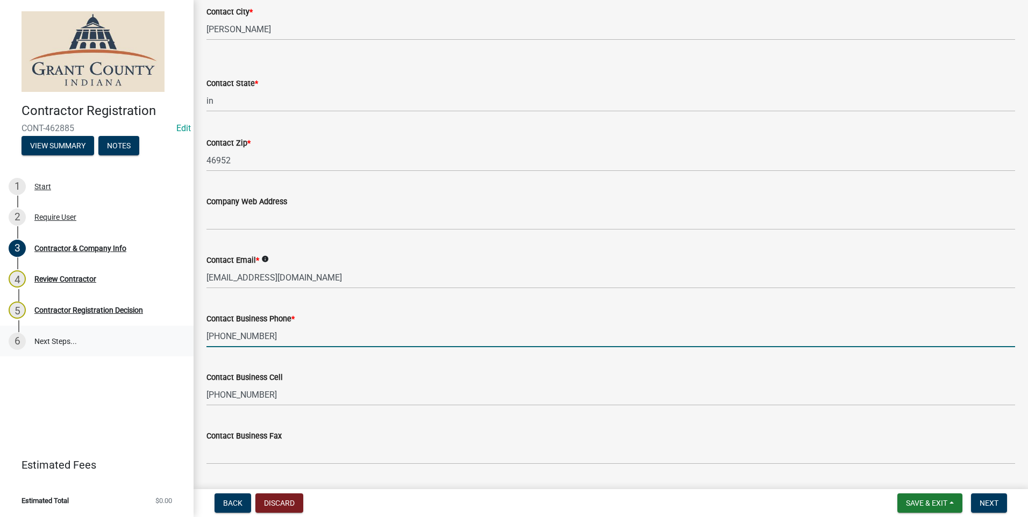
drag, startPoint x: 264, startPoint y: 333, endPoint x: 192, endPoint y: 343, distance: 72.2
click at [192, 343] on div "Contractor Registration CONT-462885 Edit View Summary Notes 1 Start 2 Require U…" at bounding box center [514, 258] width 1028 height 517
type input "765 669-2747"
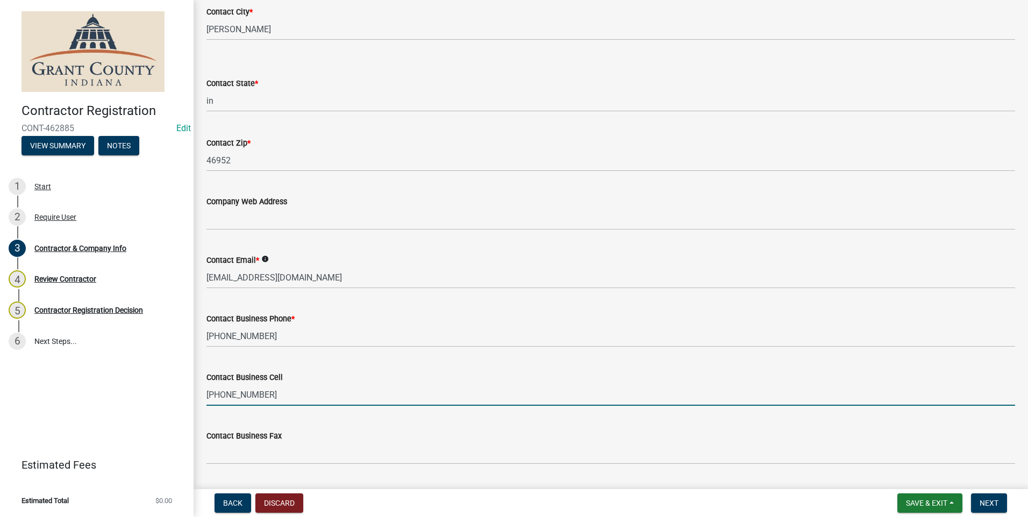
drag, startPoint x: 267, startPoint y: 392, endPoint x: 190, endPoint y: 401, distance: 77.4
click at [190, 401] on div "Contractor Registration CONT-462885 Edit View Summary Notes 1 Start 2 Require U…" at bounding box center [514, 258] width 1028 height 517
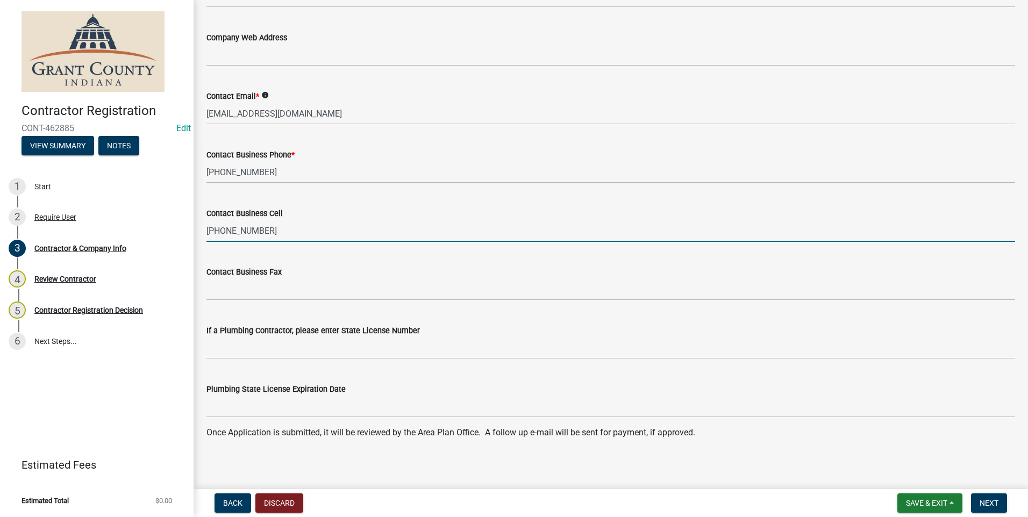
scroll to position [976, 0]
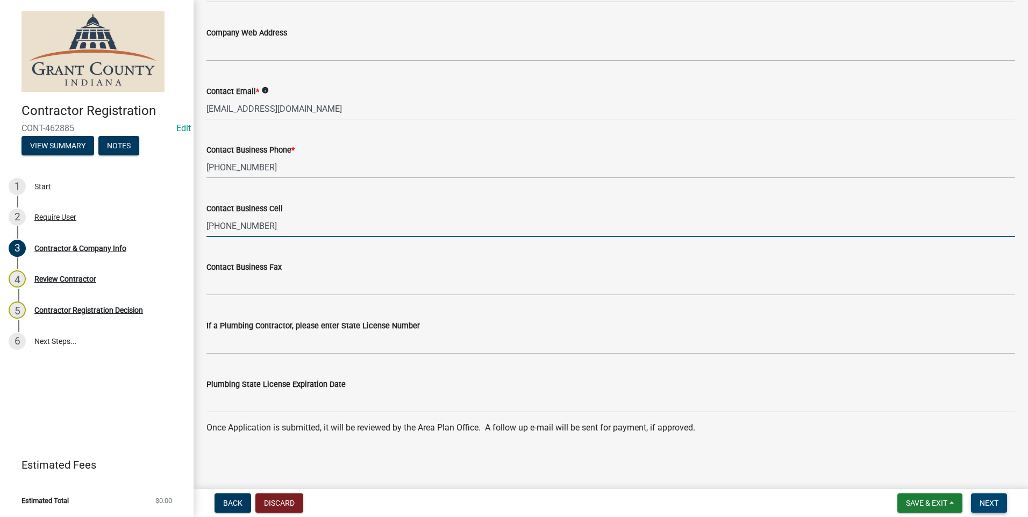
type input "765-669-2747"
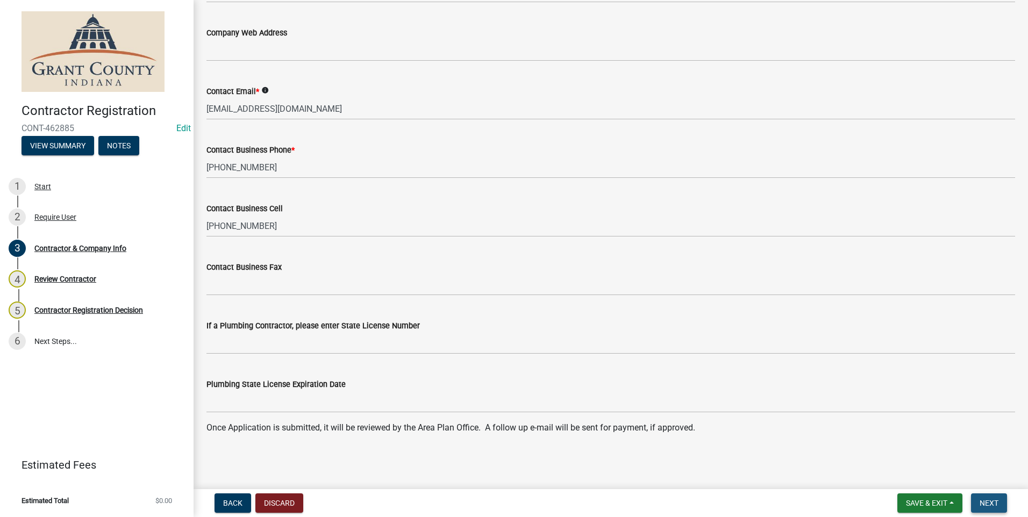
click at [982, 506] on span "Next" at bounding box center [989, 503] width 19 height 9
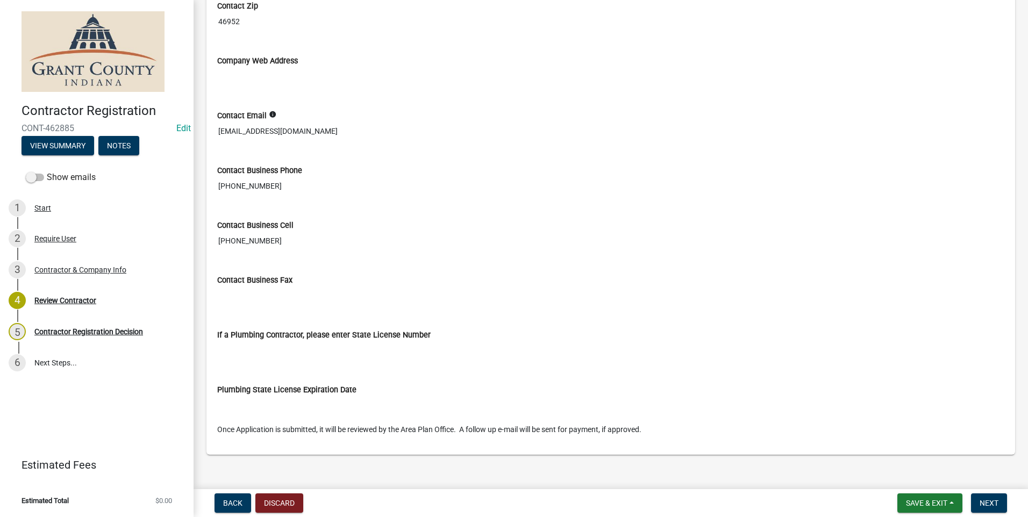
scroll to position [741, 0]
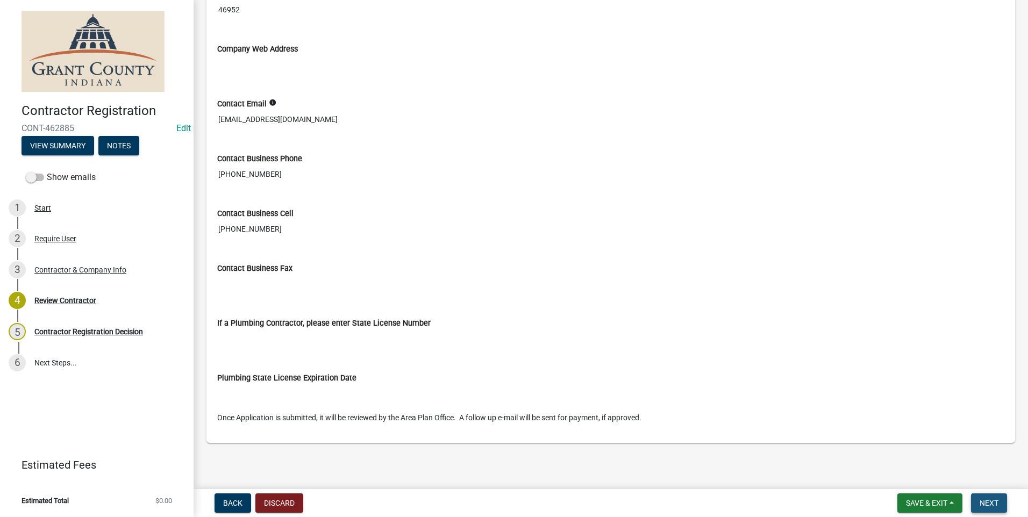
click at [988, 503] on span "Next" at bounding box center [989, 503] width 19 height 9
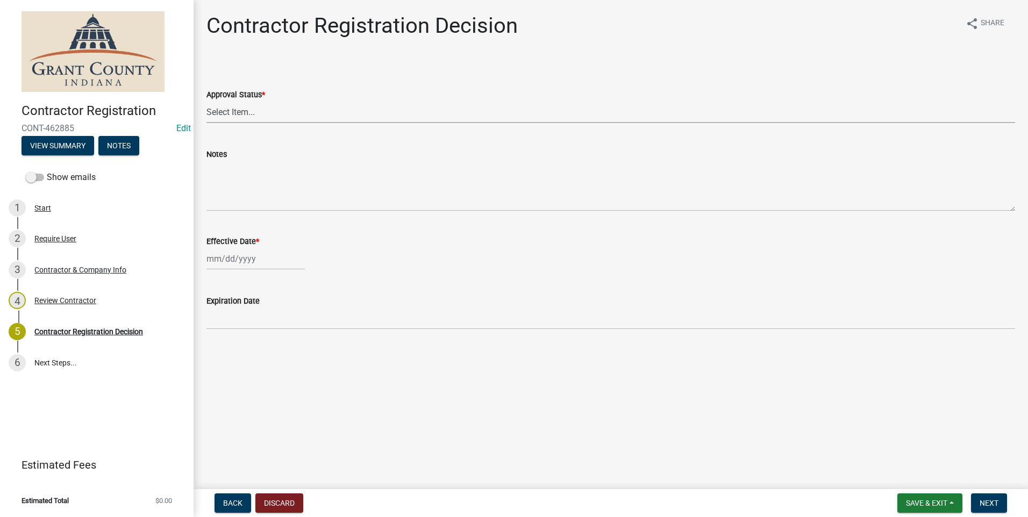
drag, startPoint x: 255, startPoint y: 115, endPoint x: 261, endPoint y: 108, distance: 9.5
click at [255, 115] on select "Select Item... Approved Denied" at bounding box center [611, 112] width 809 height 22
click at [207, 101] on select "Select Item... Approved Denied" at bounding box center [611, 112] width 809 height 22
select select "4b86b809-39dd-4c68-9f3d-fdb3e7050482"
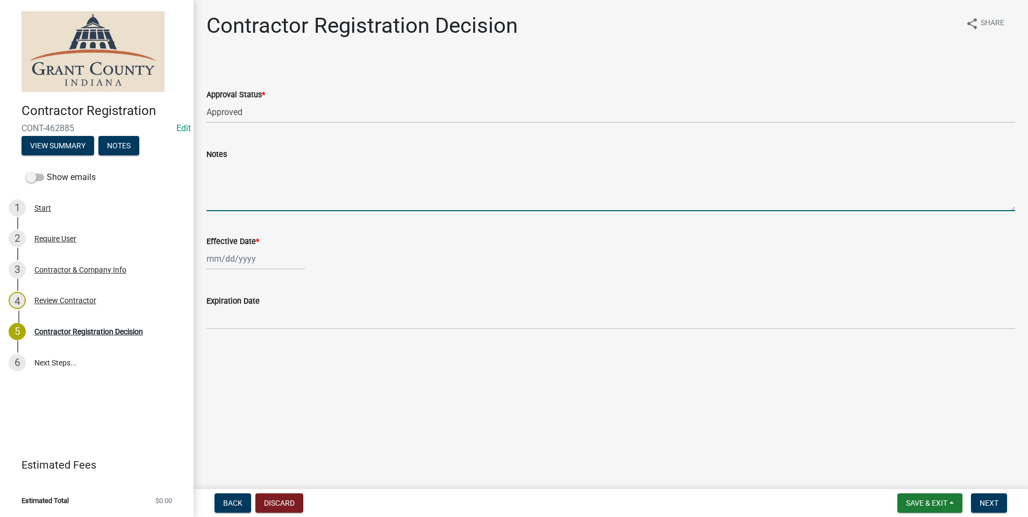
click at [232, 166] on textarea "Notes" at bounding box center [611, 186] width 809 height 51
type textarea "Awaiting WAIVER from State for Workers Compensation"
select select "8"
select select "2025"
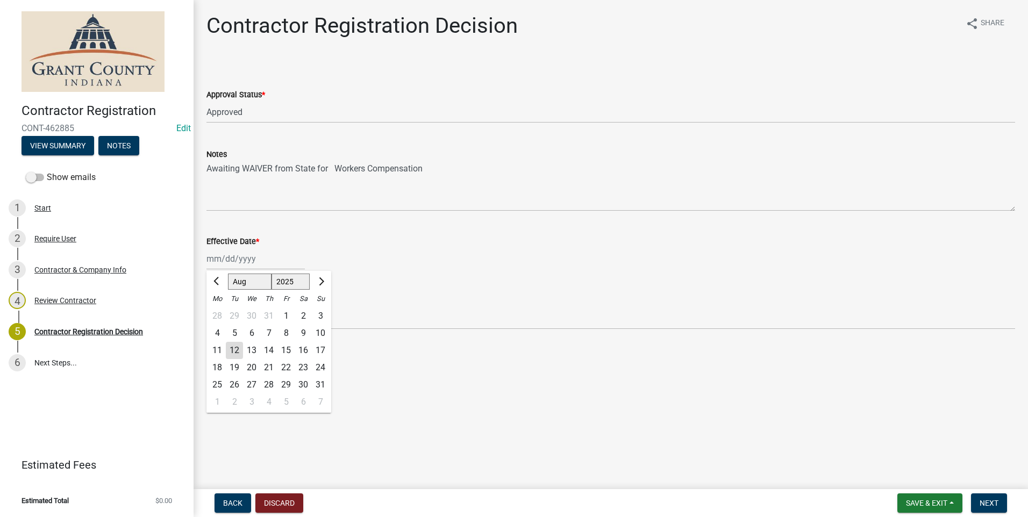
drag, startPoint x: 259, startPoint y: 259, endPoint x: 230, endPoint y: 264, distance: 29.9
click at [230, 264] on input "Effective Date *" at bounding box center [256, 259] width 98 height 22
click at [237, 350] on div "12" at bounding box center [234, 350] width 17 height 17
type input "[DATE]"
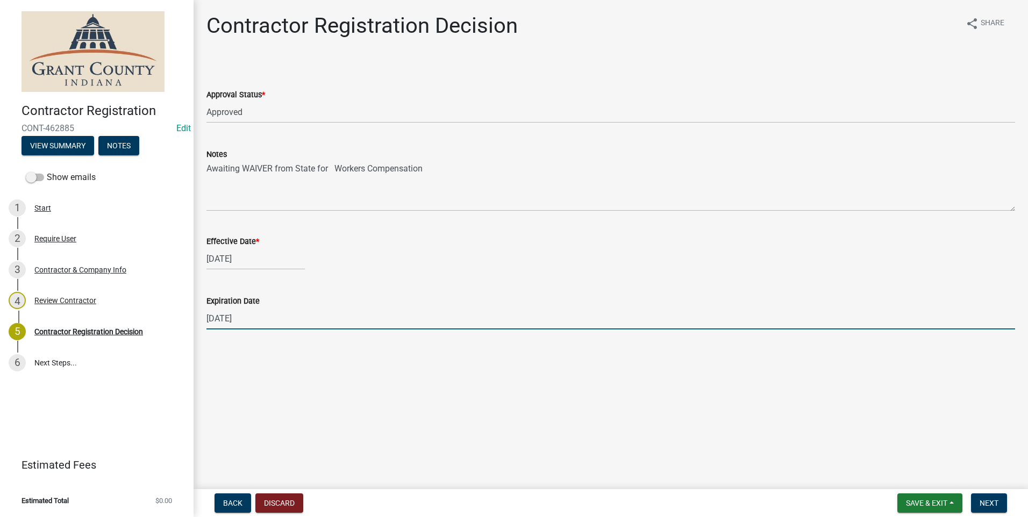
drag, startPoint x: 257, startPoint y: 319, endPoint x: 194, endPoint y: 326, distance: 63.8
click at [194, 326] on div "Contractor Registration Decision share Share Approval Status * Select Item... A…" at bounding box center [611, 181] width 835 height 336
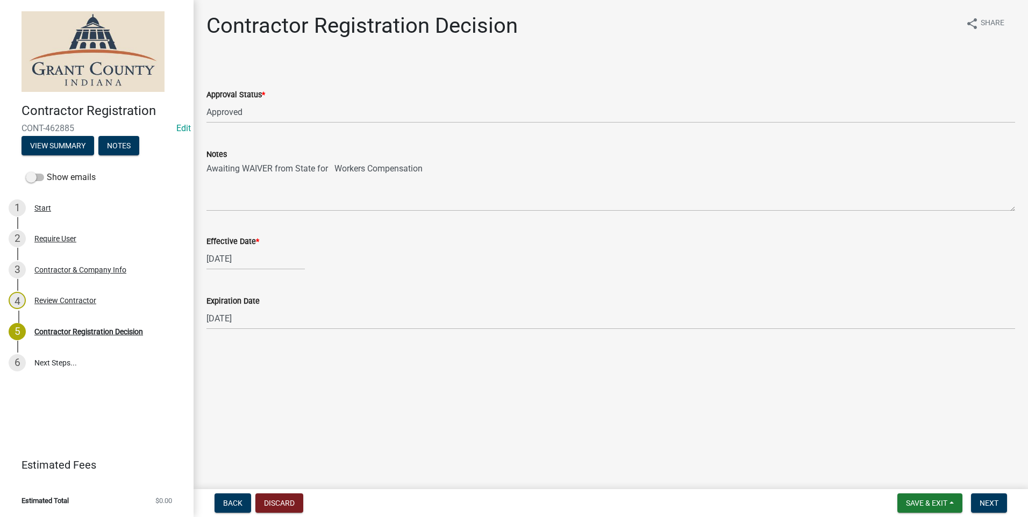
click at [301, 345] on div "Contractor Registration Decision share Share Approval Status * Select Item... A…" at bounding box center [610, 181] width 825 height 336
click at [985, 501] on span "Next" at bounding box center [989, 503] width 19 height 9
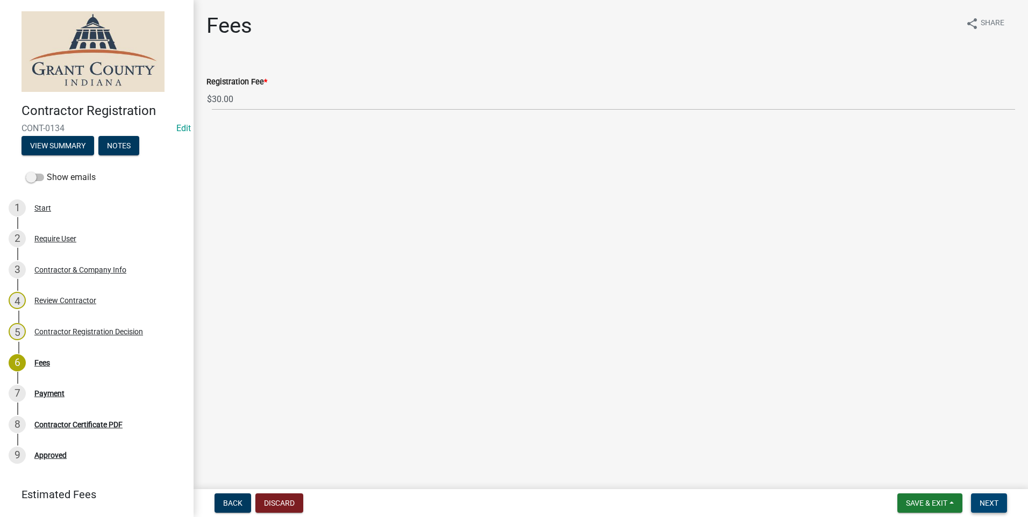
click at [987, 502] on span "Next" at bounding box center [989, 503] width 19 height 9
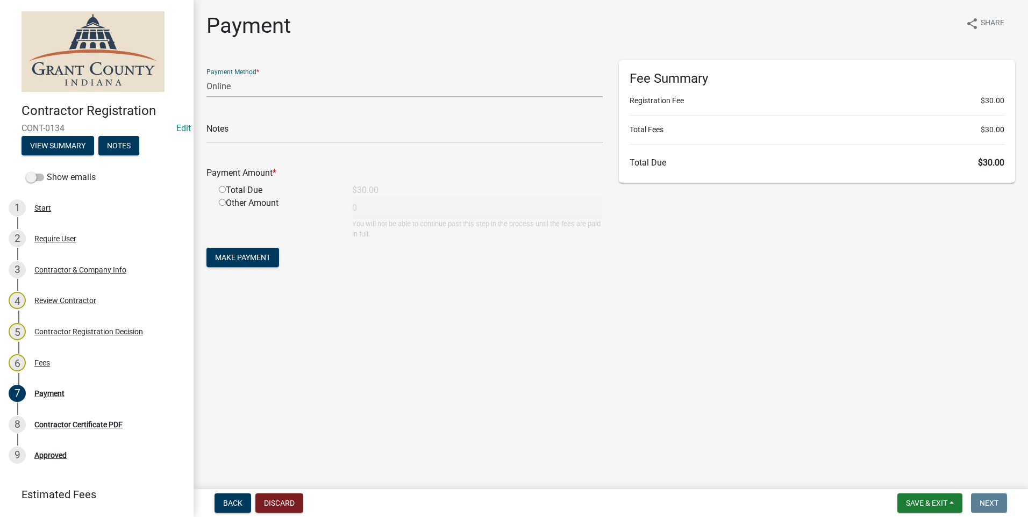
click at [241, 89] on select "Credit Card POS Check Cash Online" at bounding box center [405, 86] width 396 height 22
select select "1: 0"
click at [207, 75] on select "Credit Card POS Check Cash Online" at bounding box center [405, 86] width 396 height 22
click at [246, 132] on input "text" at bounding box center [405, 132] width 396 height 22
type input "9572"
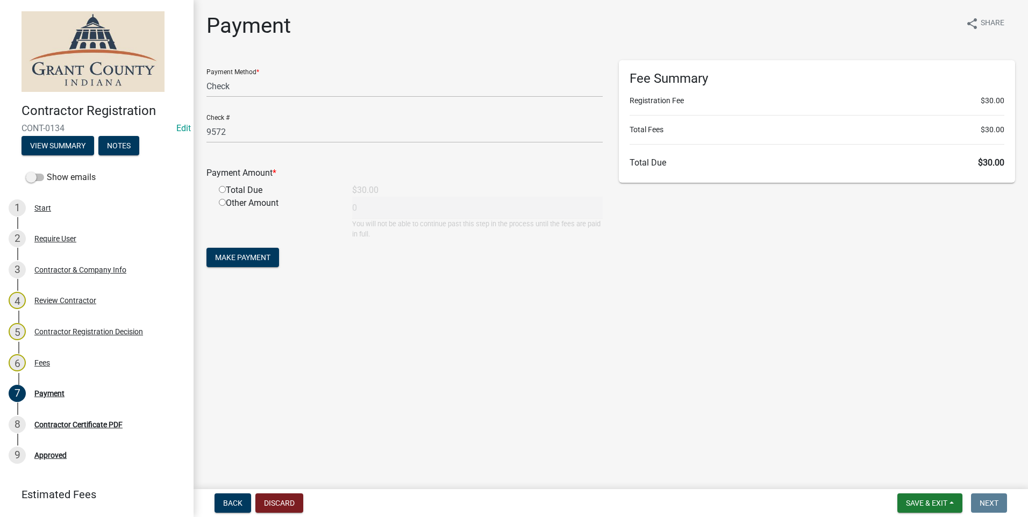
click at [224, 189] on input "radio" at bounding box center [222, 189] width 7 height 7
radio input "true"
type input "30"
click at [247, 257] on span "Make Payment" at bounding box center [242, 257] width 55 height 9
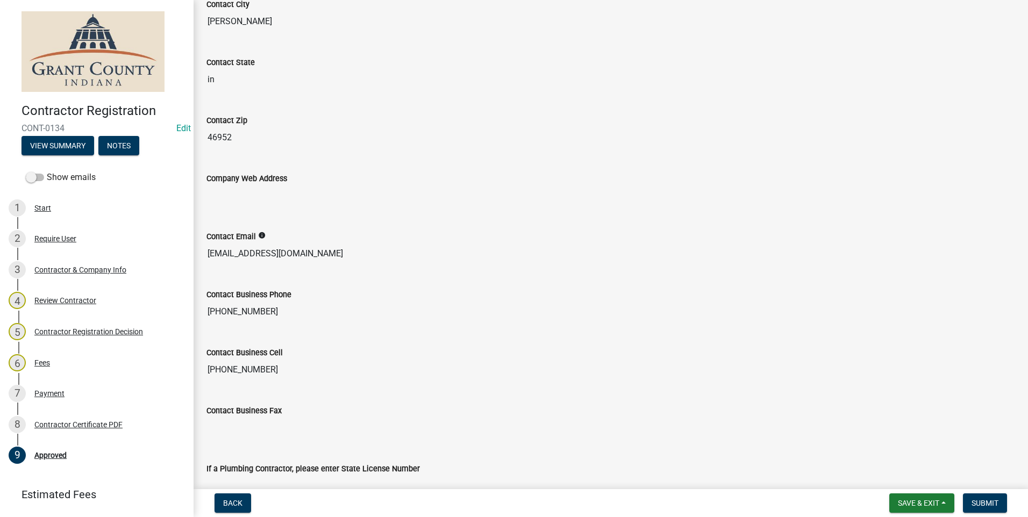
scroll to position [849, 0]
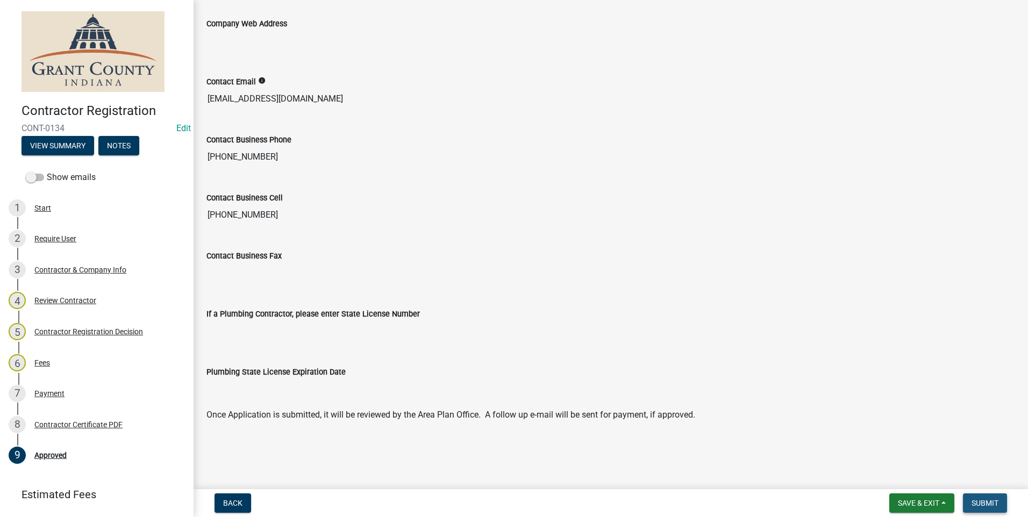
click at [990, 496] on button "Submit" at bounding box center [985, 503] width 44 height 19
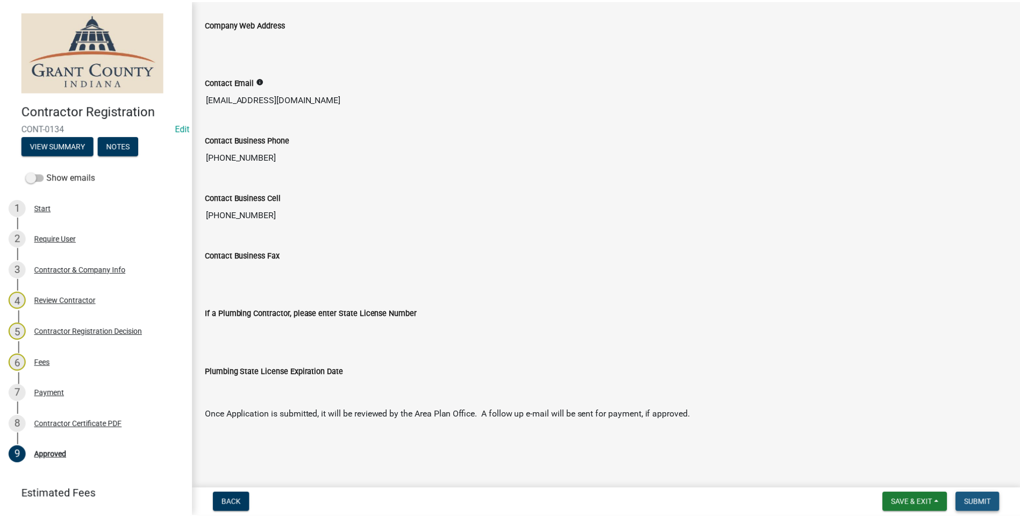
scroll to position [0, 0]
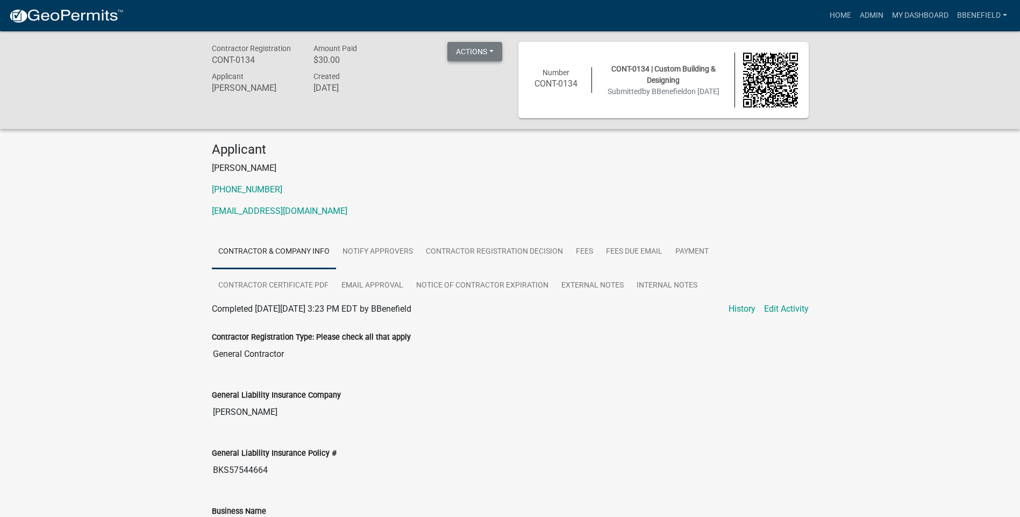
click at [491, 53] on button "Actions" at bounding box center [474, 51] width 55 height 19
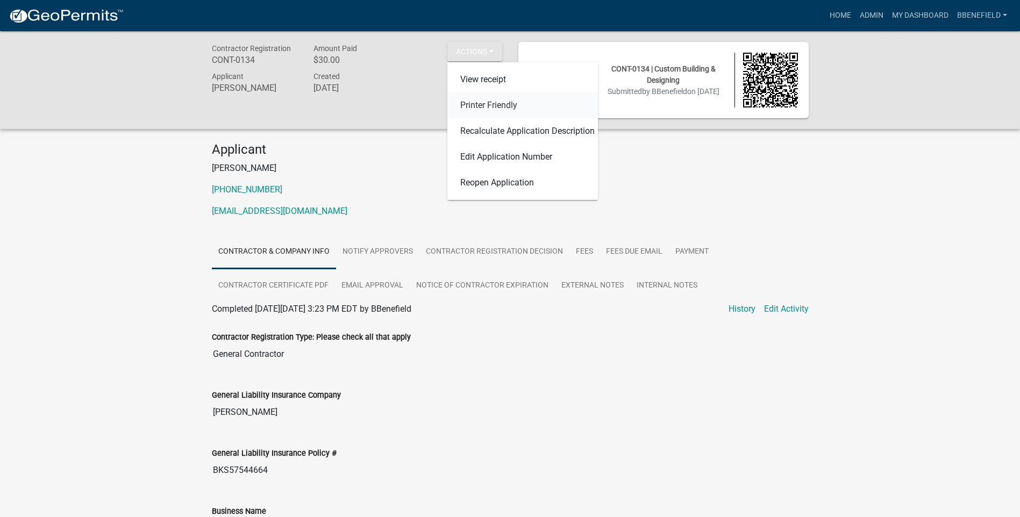
click at [472, 105] on link "Printer Friendly" at bounding box center [522, 105] width 151 height 26
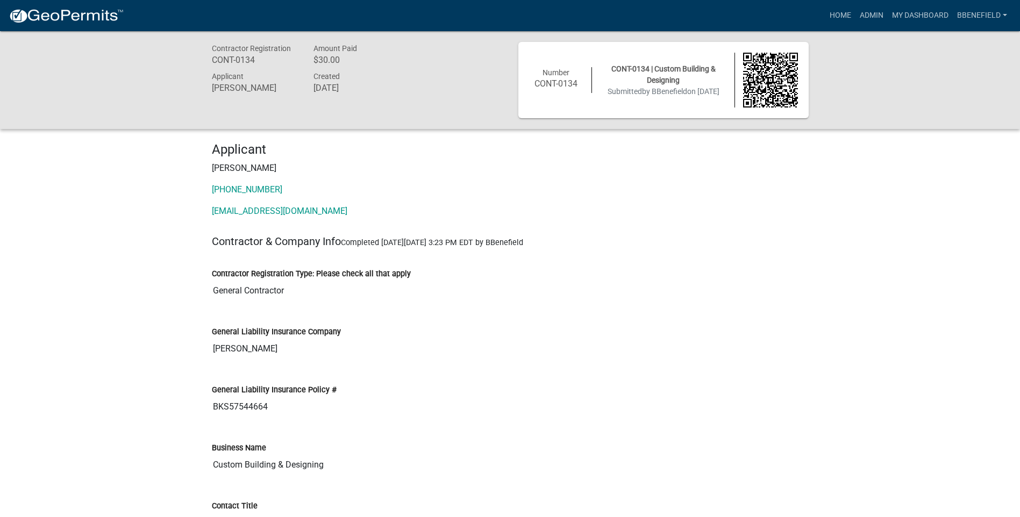
drag, startPoint x: 760, startPoint y: 319, endPoint x: 746, endPoint y: 314, distance: 15.2
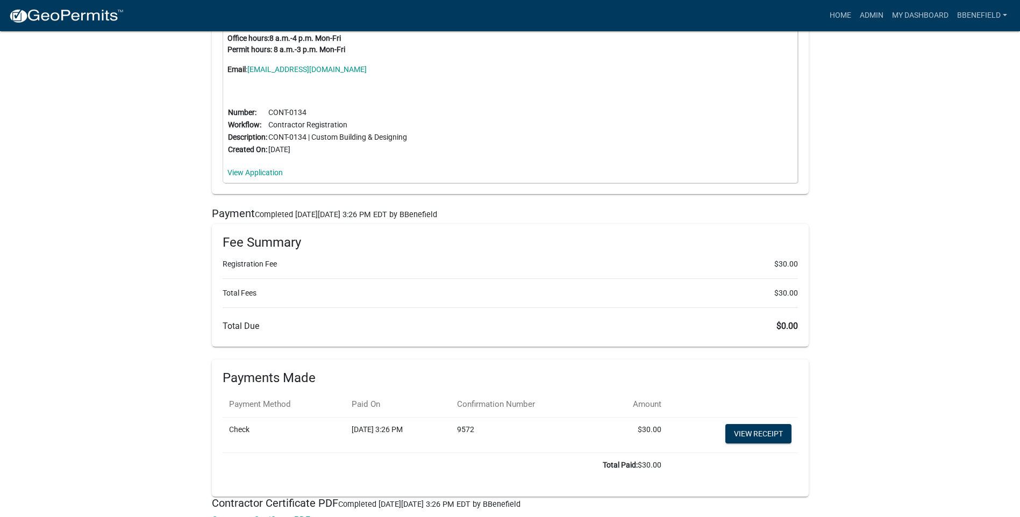
scroll to position [2474, 0]
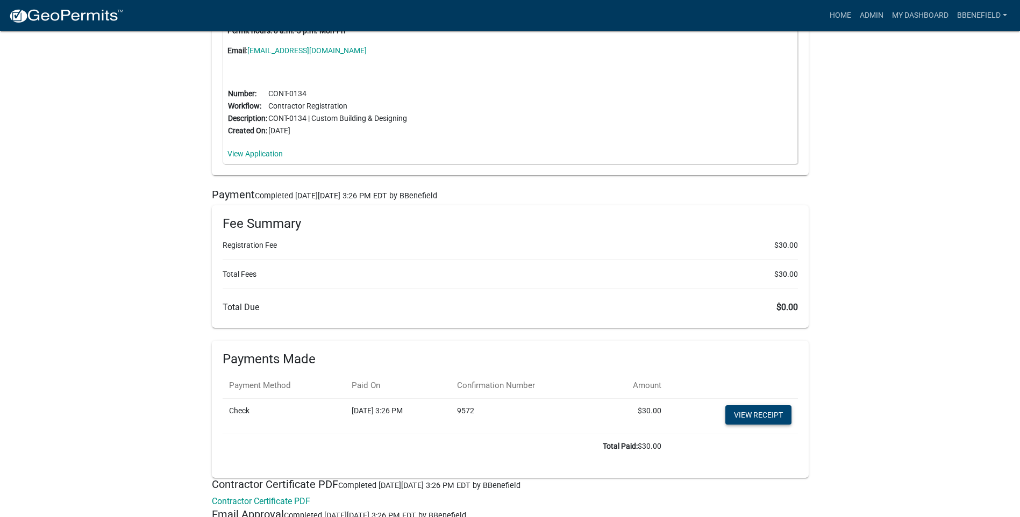
click at [752, 413] on link "View receipt" at bounding box center [758, 414] width 66 height 19
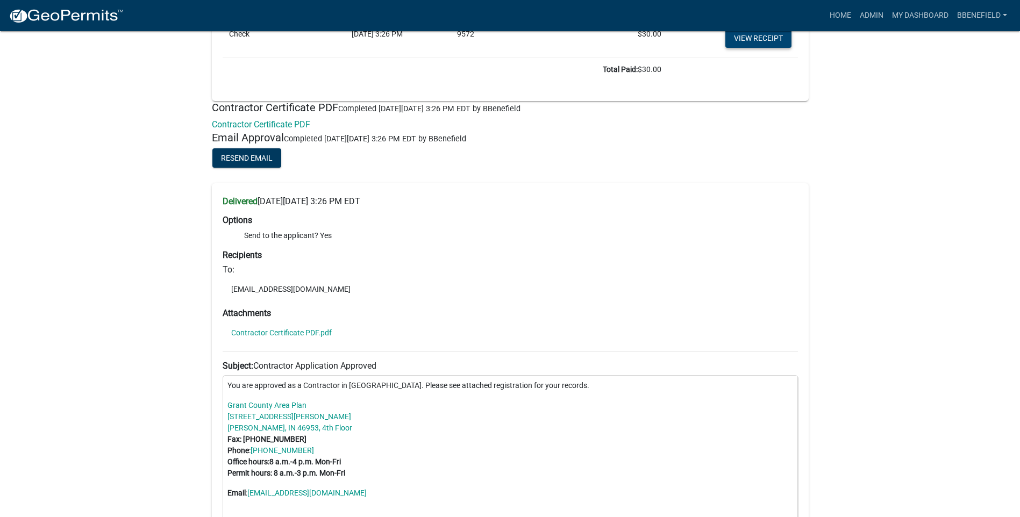
scroll to position [2831, 0]
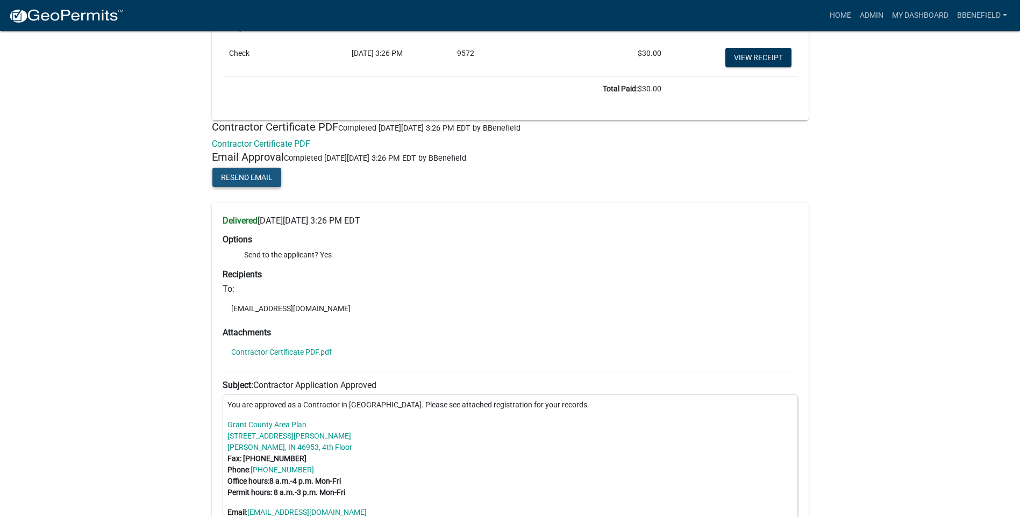
click at [259, 174] on span "Resend Email" at bounding box center [247, 177] width 52 height 9
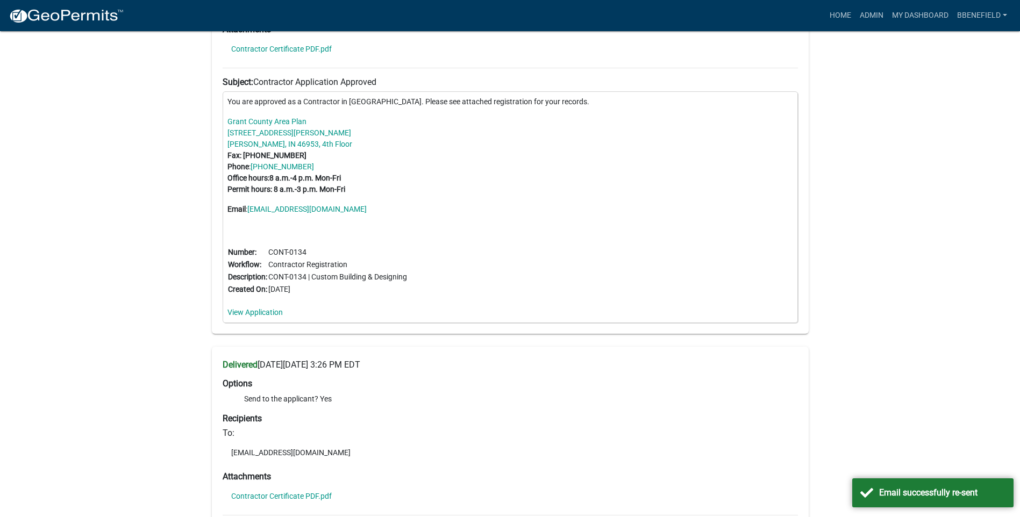
scroll to position [3154, 0]
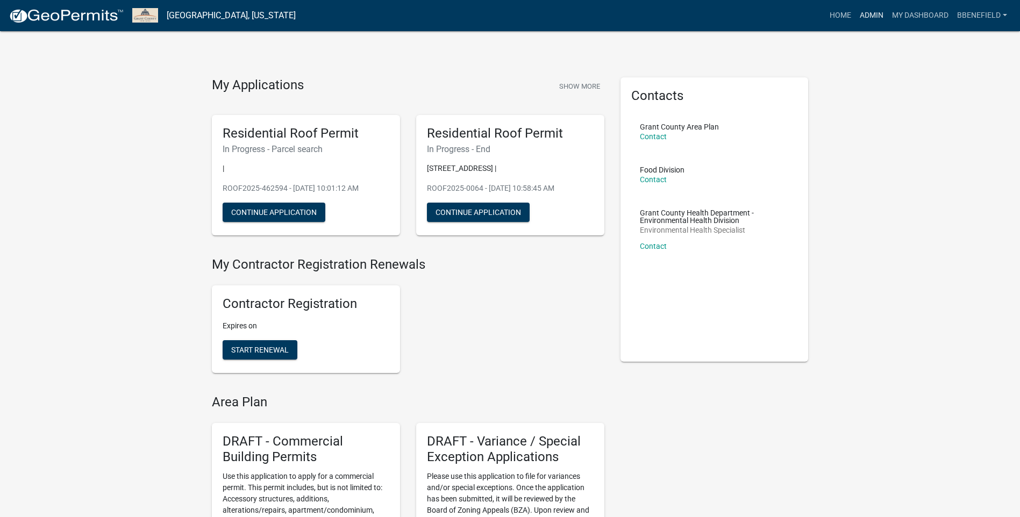
click at [868, 10] on link "Admin" at bounding box center [872, 15] width 32 height 20
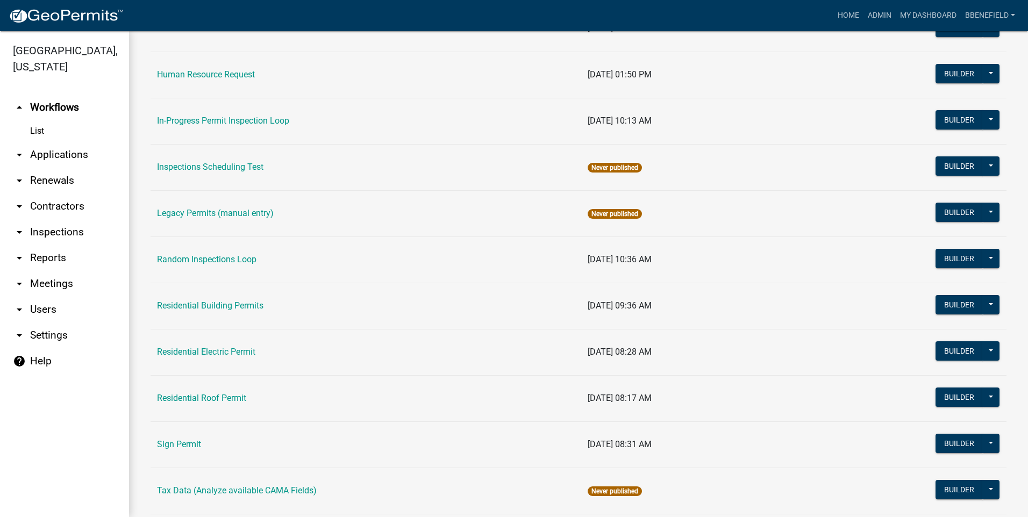
scroll to position [901, 0]
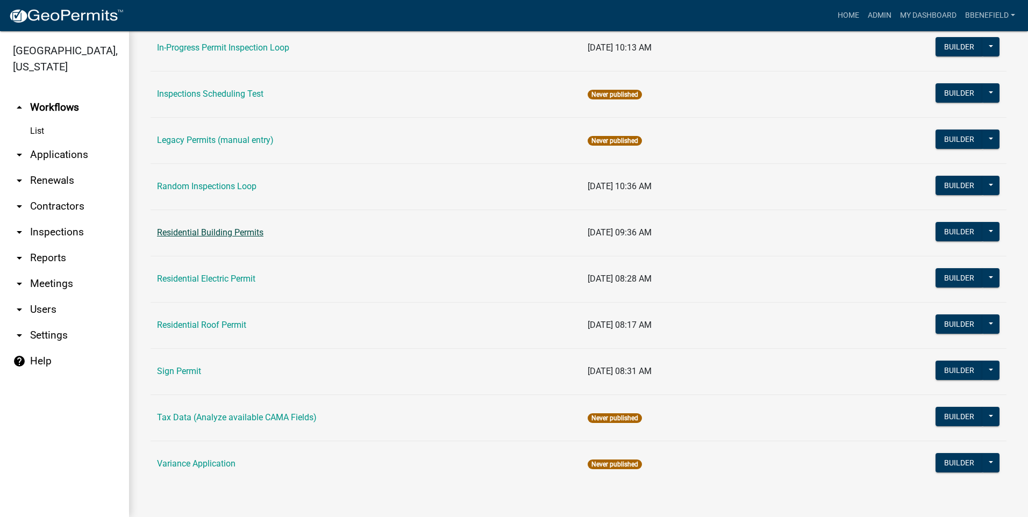
click at [214, 231] on link "Residential Building Permits" at bounding box center [210, 232] width 106 height 10
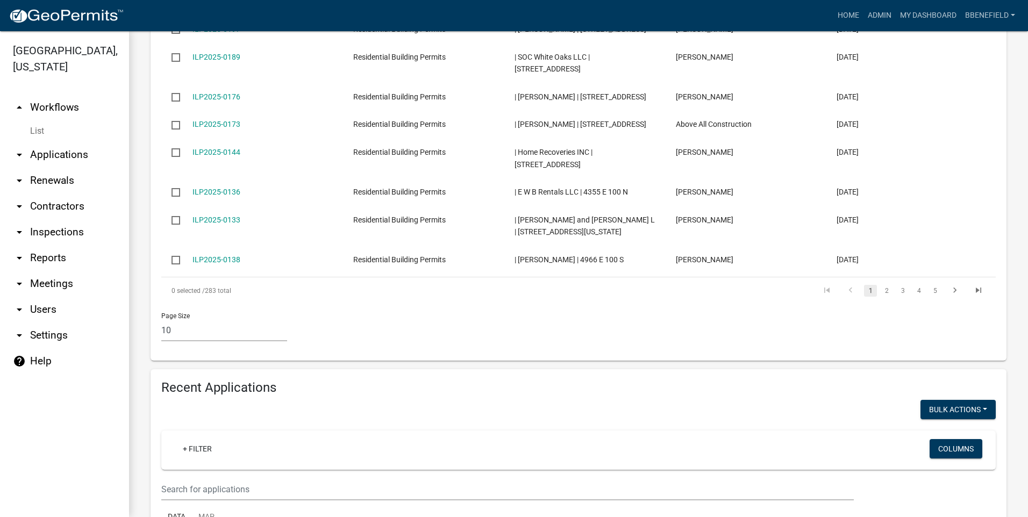
scroll to position [484, 0]
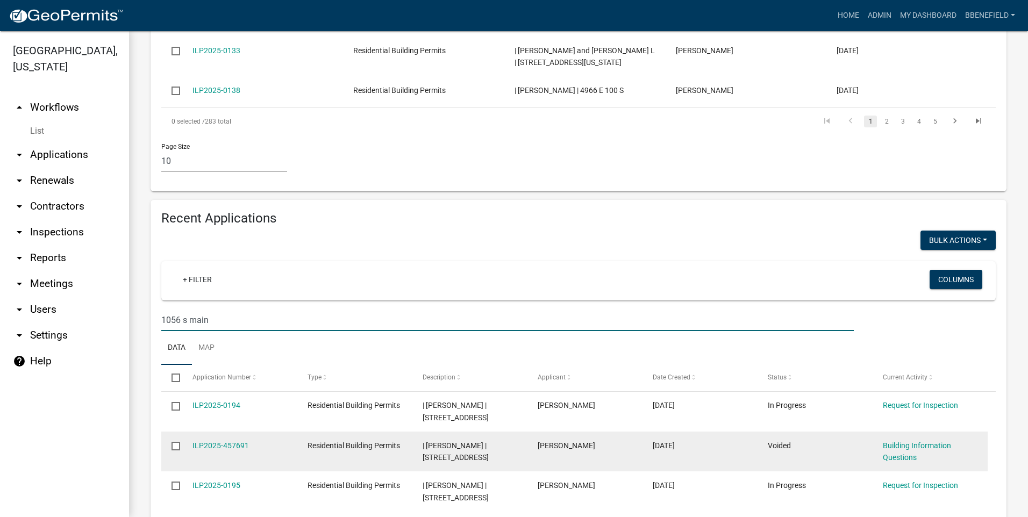
scroll to position [645, 0]
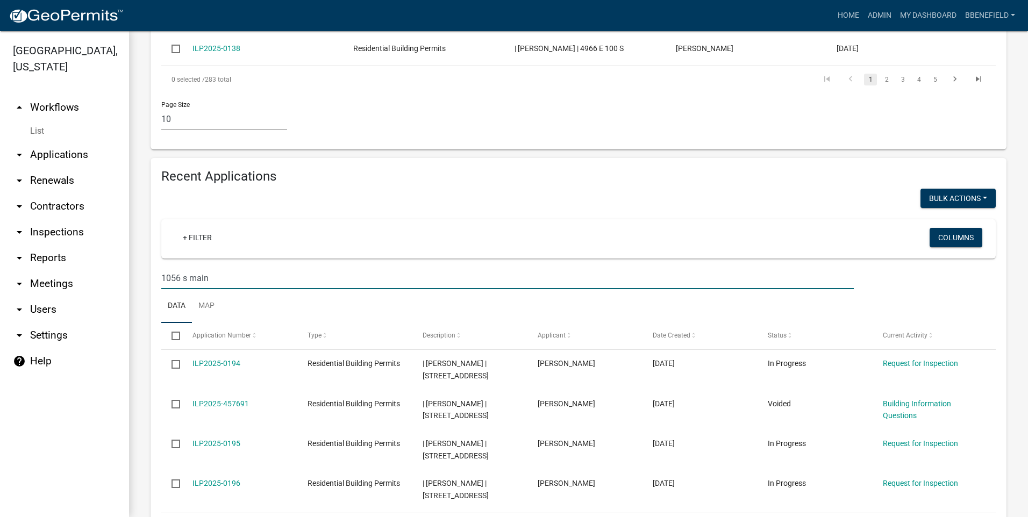
type input "1056 s main"
